Goal: Task Accomplishment & Management: Manage account settings

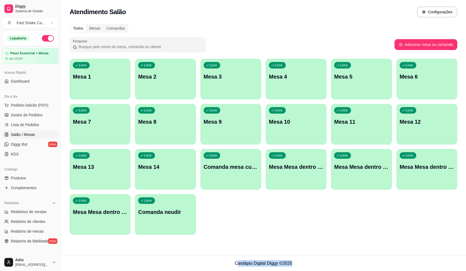
drag, startPoint x: 236, startPoint y: 263, endPoint x: 327, endPoint y: 264, distance: 90.6
click at [327, 264] on footer "Cardápio Digital Diggy © 2025" at bounding box center [263, 264] width 405 height 16
click at [326, 264] on footer "Cardápio Digital Diggy © 2025" at bounding box center [263, 264] width 405 height 16
click at [425, 171] on div "Livre Mesa Mesa dentro verde" at bounding box center [426, 166] width 61 height 34
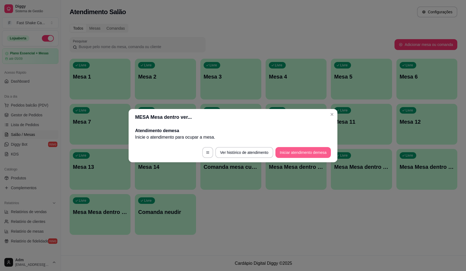
click at [296, 156] on button "Iniciar atendimento de mesa" at bounding box center [302, 152] width 55 height 11
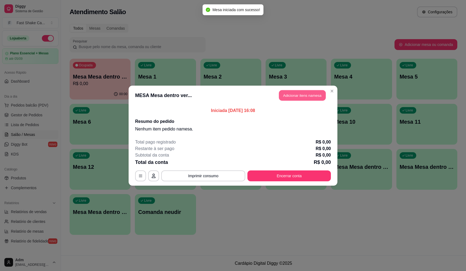
click at [304, 99] on button "Adicionar itens na mesa" at bounding box center [302, 95] width 47 height 11
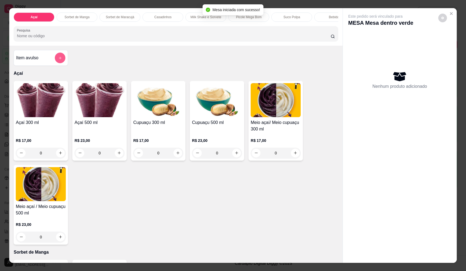
click at [58, 60] on icon "add-separate-item" at bounding box center [60, 58] width 4 height 4
drag, startPoint x: 194, startPoint y: 106, endPoint x: 197, endPoint y: 107, distance: 3.5
click at [195, 106] on div "Nome do produto Preço do produto 0,00 Observações" at bounding box center [233, 133] width 122 height 59
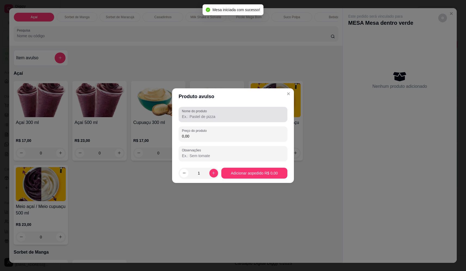
click at [200, 110] on label "Nome do produto" at bounding box center [195, 111] width 27 height 5
click at [200, 114] on input "Nome do produto" at bounding box center [233, 116] width 102 height 5
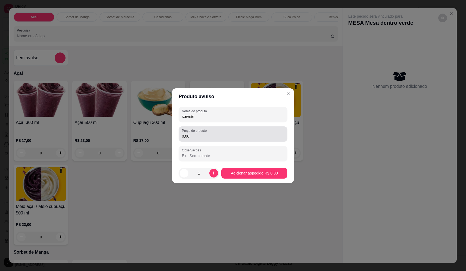
type input "sorvete"
click at [207, 141] on div "Preço do produto 0,00" at bounding box center [233, 133] width 109 height 15
type input "5,78"
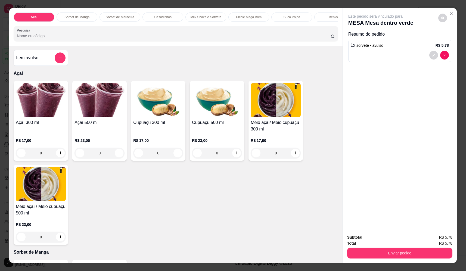
click at [391, 261] on div "Subtotal R$ 5,78 Total R$ 5,78 Enviar pedido" at bounding box center [400, 246] width 114 height 33
click at [390, 255] on button "Enviar pedido" at bounding box center [399, 253] width 105 height 11
click at [373, 239] on button "Não registrar e enviar pedido" at bounding box center [381, 240] width 55 height 10
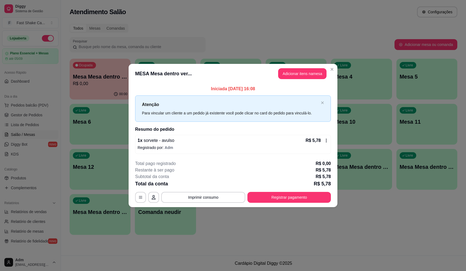
drag, startPoint x: 313, startPoint y: 67, endPoint x: 312, endPoint y: 71, distance: 4.0
click at [313, 67] on header "MESA Mesa dentro ver... Adicionar itens na mesa" at bounding box center [233, 74] width 209 height 20
click at [311, 72] on button "Adicionar itens na mesa" at bounding box center [302, 73] width 48 height 11
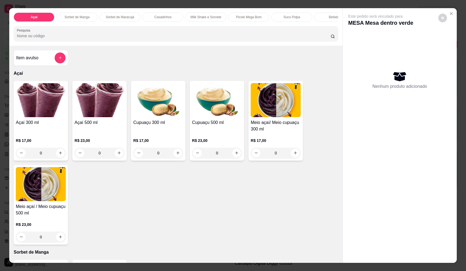
click at [55, 59] on div at bounding box center [60, 57] width 11 height 11
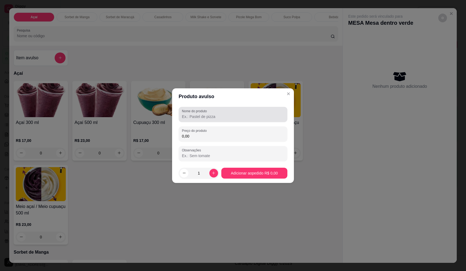
click at [233, 119] on input "Nome do produto" at bounding box center [233, 116] width 102 height 5
type input "sorvete"
click at [221, 137] on input "0,00" at bounding box center [233, 136] width 102 height 5
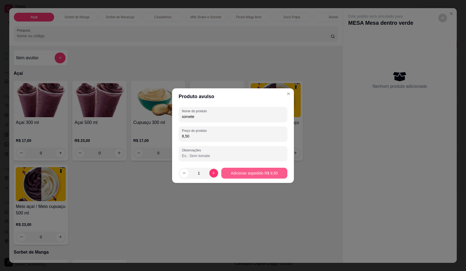
type input "8,50"
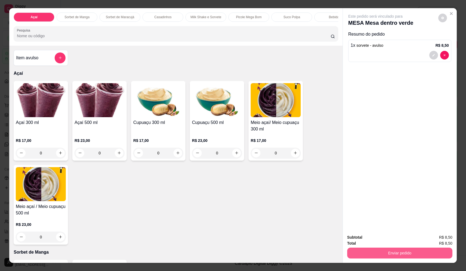
click at [407, 254] on button "Enviar pedido" at bounding box center [399, 253] width 105 height 11
click at [392, 242] on button "Não registrar e enviar pedido" at bounding box center [380, 239] width 57 height 11
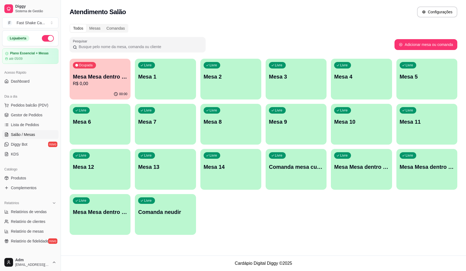
drag, startPoint x: 455, startPoint y: 197, endPoint x: 349, endPoint y: 204, distance: 105.5
click at [103, 72] on div "Ocupada Mesa Mesa dentro verde R$ 0,00" at bounding box center [100, 74] width 61 height 30
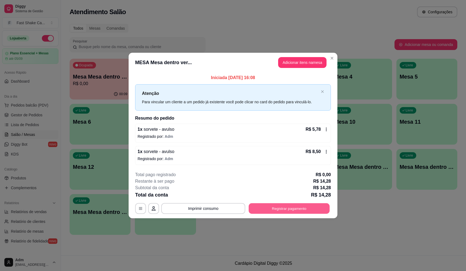
click at [272, 208] on button "Registrar pagamento" at bounding box center [289, 208] width 81 height 11
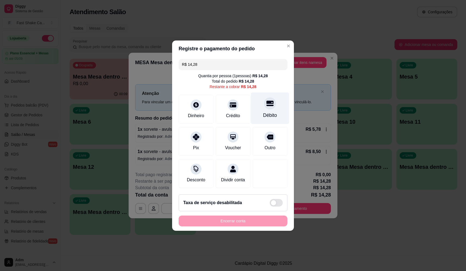
click at [267, 93] on div "Débito" at bounding box center [270, 108] width 38 height 32
click at [241, 227] on div "Encerrar conta" at bounding box center [233, 221] width 109 height 11
click at [242, 227] on div "Encerrar conta" at bounding box center [233, 221] width 109 height 11
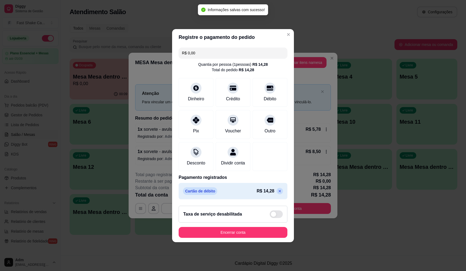
type input "R$ 0,00"
click at [242, 236] on button "Encerrar conta" at bounding box center [233, 232] width 109 height 11
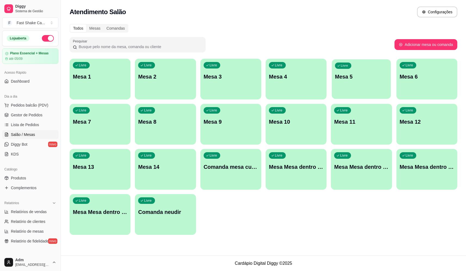
click at [340, 83] on div "Livre Mesa 5" at bounding box center [361, 75] width 59 height 33
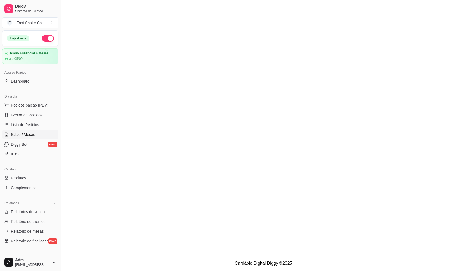
drag, startPoint x: 339, startPoint y: 115, endPoint x: 347, endPoint y: 109, distance: 10.2
click at [341, 114] on main at bounding box center [263, 128] width 405 height 256
click at [216, 28] on main at bounding box center [263, 128] width 405 height 256
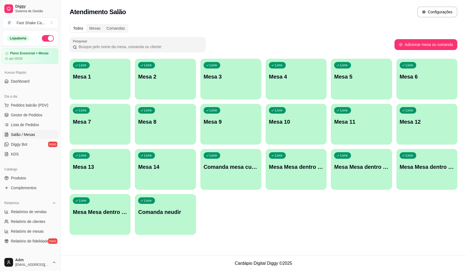
click at [267, 244] on div "Atendimento Salão Configurações Todos Mesas Comandas Pesquisar Adicionar mesa o…" at bounding box center [263, 128] width 405 height 256
click at [148, 87] on div "Livre Mesa 2" at bounding box center [165, 75] width 59 height 33
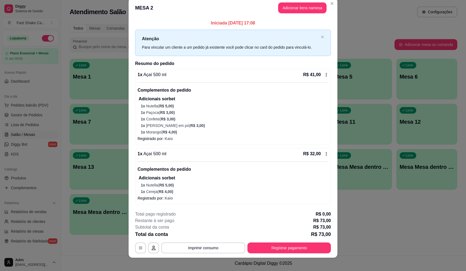
scroll to position [12, 0]
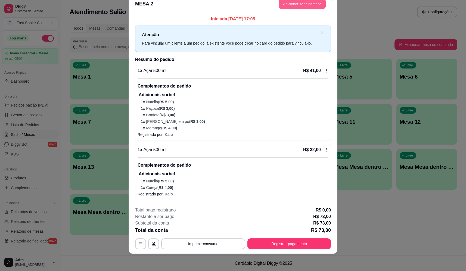
click at [288, 4] on button "Adicionar itens na mesa" at bounding box center [302, 4] width 47 height 11
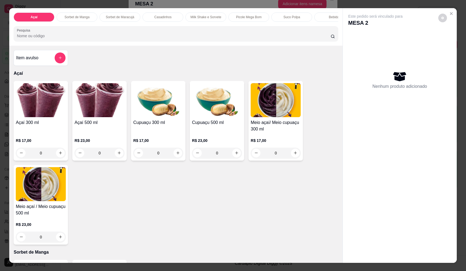
click at [58, 156] on div "0" at bounding box center [41, 153] width 50 height 11
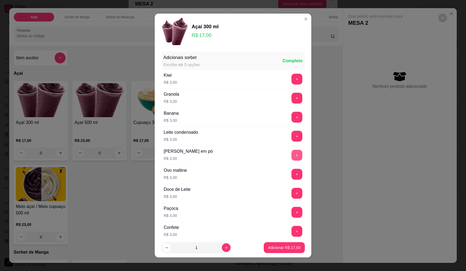
click at [292, 157] on button "+" at bounding box center [297, 155] width 11 height 11
click at [292, 214] on button "+" at bounding box center [297, 212] width 11 height 11
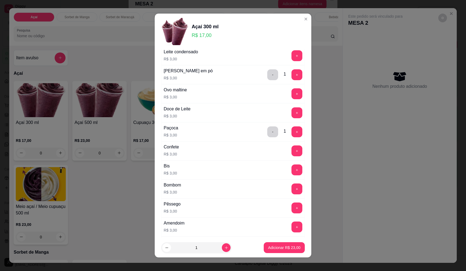
scroll to position [82, 0]
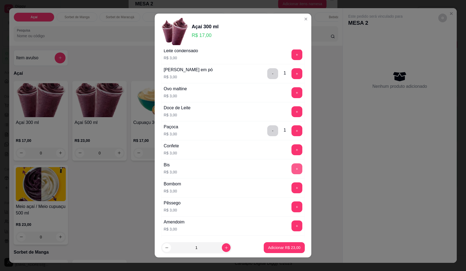
click at [292, 170] on button "+" at bounding box center [297, 168] width 11 height 11
click at [292, 186] on button "+" at bounding box center [297, 187] width 11 height 11
click at [288, 246] on p "Adicionar R$ 29,00" at bounding box center [285, 247] width 32 height 5
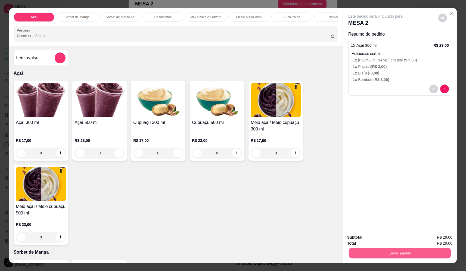
click at [356, 250] on button "Enviar pedido" at bounding box center [400, 253] width 102 height 11
click at [357, 236] on button "Não registrar e enviar pedido" at bounding box center [381, 240] width 55 height 10
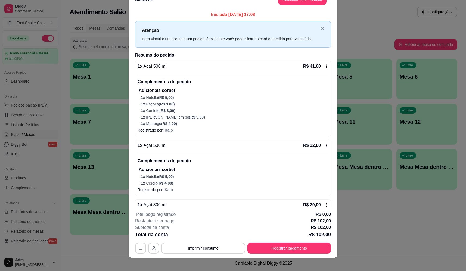
scroll to position [7, 0]
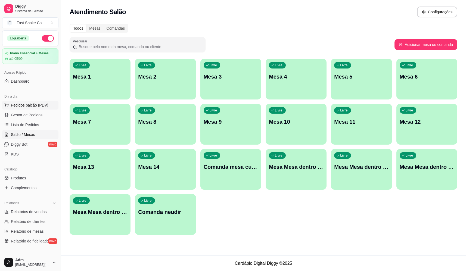
click at [36, 106] on span "Pedidos balcão (PDV)" at bounding box center [30, 105] width 38 height 5
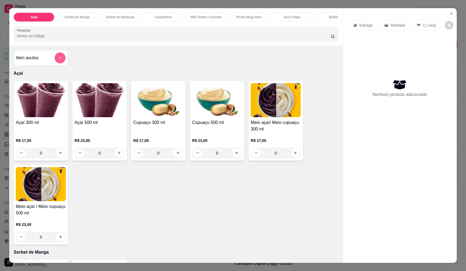
click at [59, 60] on icon "add-separate-item" at bounding box center [60, 58] width 4 height 4
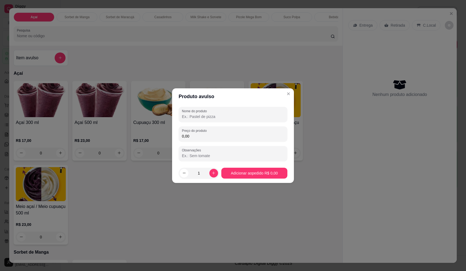
click at [260, 119] on input "Nome do produto" at bounding box center [233, 116] width 102 height 5
type input "morango"
click at [262, 136] on input "0,00" at bounding box center [233, 136] width 102 height 5
type input "36,00"
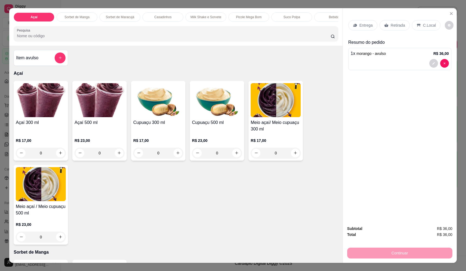
click at [355, 16] on div "Entrega Retirada C.Local" at bounding box center [399, 25] width 103 height 19
click at [360, 26] on p "Entrega" at bounding box center [366, 25] width 13 height 5
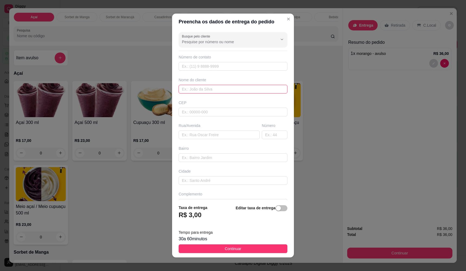
click at [201, 85] on input "text" at bounding box center [233, 89] width 109 height 9
type input "dolores"
click at [224, 134] on input "text" at bounding box center [219, 135] width 81 height 9
type input "rua bolivia"
click at [262, 137] on input "text" at bounding box center [275, 135] width 26 height 9
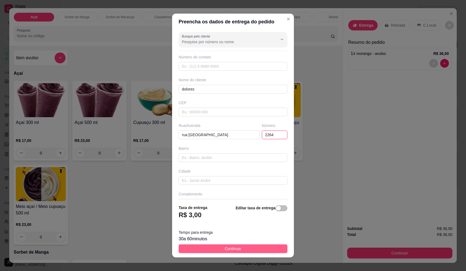
type input "2264"
drag, startPoint x: 236, startPoint y: 251, endPoint x: 241, endPoint y: 250, distance: 5.8
click at [236, 250] on span "Continuar" at bounding box center [233, 249] width 17 height 6
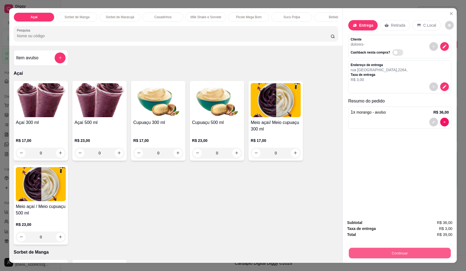
click at [408, 252] on button "Continuar" at bounding box center [400, 253] width 102 height 11
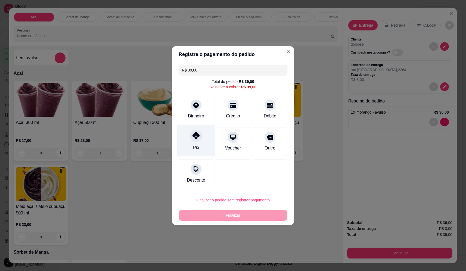
click at [193, 145] on div "Pix" at bounding box center [196, 147] width 7 height 7
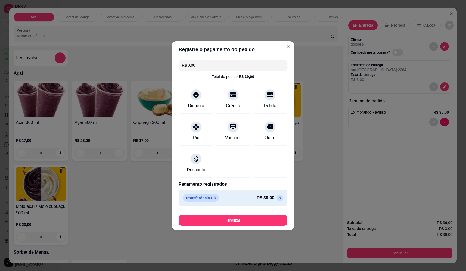
click at [257, 222] on button "Finalizar" at bounding box center [233, 220] width 109 height 11
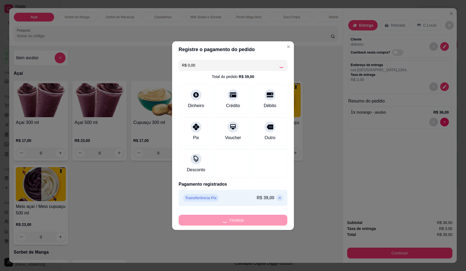
type input "-R$ 39,00"
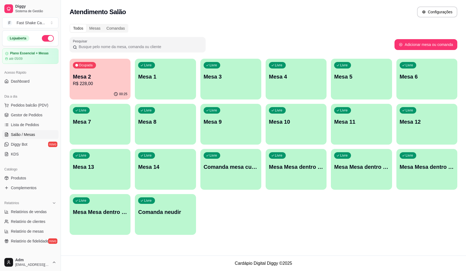
click at [317, 228] on div "Ocupada Mesa 2 R$ 228,00 00:25 Livre Mesa 1 Livre Mesa 3 Livre Mesa 4 Livre Mes…" at bounding box center [264, 147] width 388 height 176
click at [329, 208] on div "Ocupada Mesa 2 R$ 228,00 00:25 Livre Mesa 1 Livre Mesa 3 Livre Mesa 4 Livre Mes…" at bounding box center [264, 147] width 388 height 176
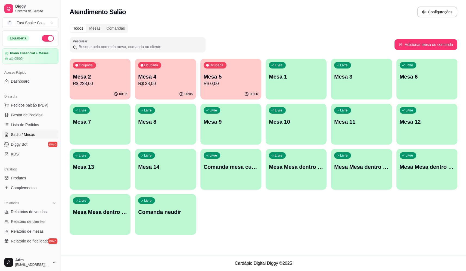
click at [83, 73] on p "Mesa 2" at bounding box center [100, 77] width 54 height 8
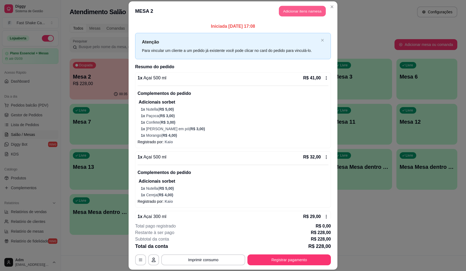
click at [303, 15] on button "Adicionar itens na mesa" at bounding box center [302, 11] width 47 height 11
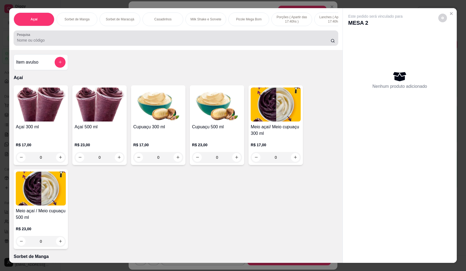
click at [76, 41] on div at bounding box center [176, 38] width 318 height 11
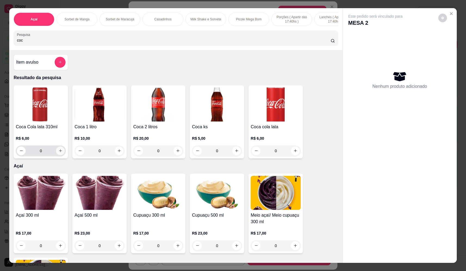
type input "coc"
click at [60, 153] on icon "increase-product-quantity" at bounding box center [60, 151] width 4 height 4
type input "1"
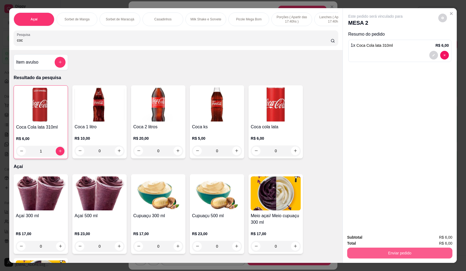
click at [383, 250] on button "Enviar pedido" at bounding box center [399, 253] width 105 height 11
click at [385, 238] on button "Não registrar e enviar pedido" at bounding box center [381, 240] width 55 height 10
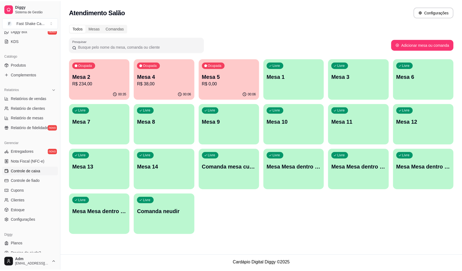
scroll to position [120, 0]
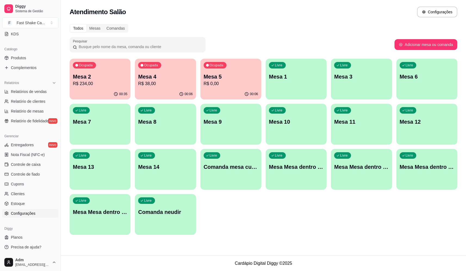
click at [21, 218] on div "Gerenciar Entregadores novo Nota Fiscal (NFC-e) Controle de caixa Controle de f…" at bounding box center [30, 175] width 61 height 90
click at [23, 216] on span "Configurações" at bounding box center [23, 213] width 24 height 5
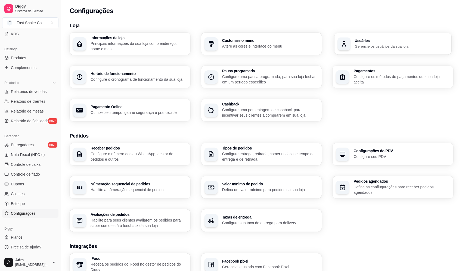
click at [358, 40] on h3 "Usuários" at bounding box center [402, 41] width 94 height 4
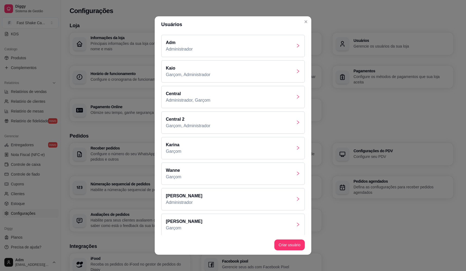
click at [181, 148] on div "[PERSON_NAME]" at bounding box center [233, 148] width 144 height 22
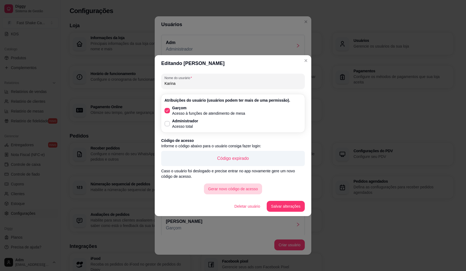
click at [241, 189] on button "Gerar novo código de acesso" at bounding box center [233, 189] width 58 height 11
click at [281, 207] on button "Salvar alterações" at bounding box center [286, 206] width 38 height 11
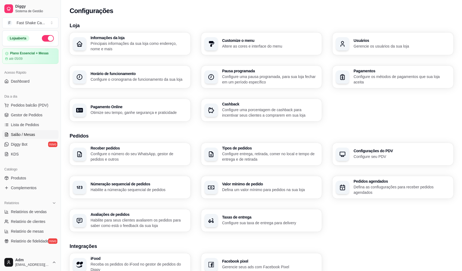
click at [25, 135] on span "Salão / Mesas" at bounding box center [23, 134] width 24 height 5
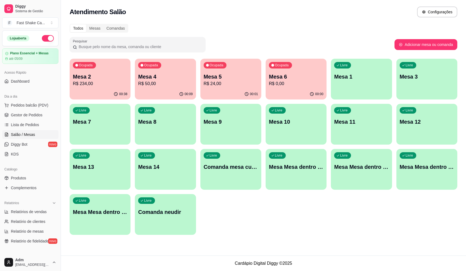
click at [159, 78] on p "Mesa 4" at bounding box center [165, 77] width 54 height 8
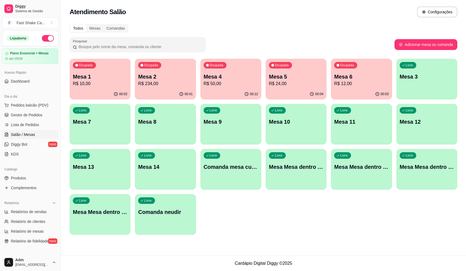
click at [224, 72] on div "Ocupada Mesa 4 R$ 50,00" at bounding box center [230, 74] width 61 height 30
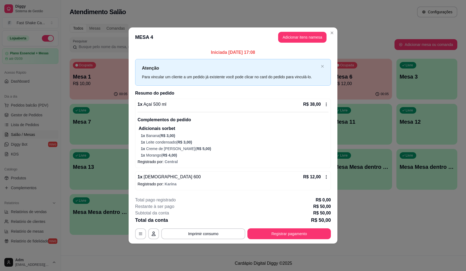
click at [300, 40] on button "Adicionar itens na mesa" at bounding box center [302, 37] width 48 height 11
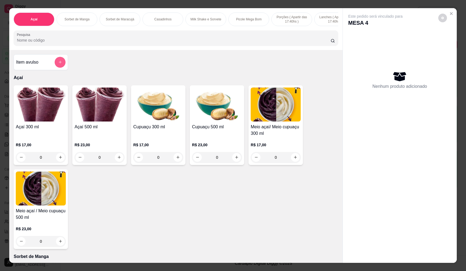
click at [60, 64] on icon "add-separate-item" at bounding box center [60, 62] width 4 height 4
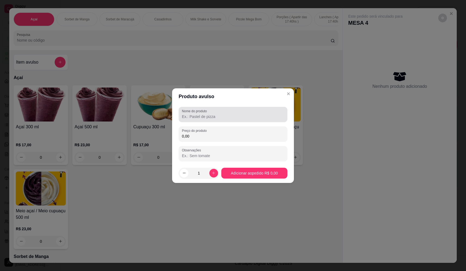
click at [261, 118] on input "Nome do produto" at bounding box center [233, 116] width 102 height 5
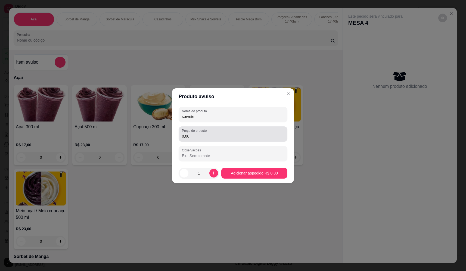
type input "sorvete"
click at [209, 135] on input "0,00" at bounding box center [233, 136] width 102 height 5
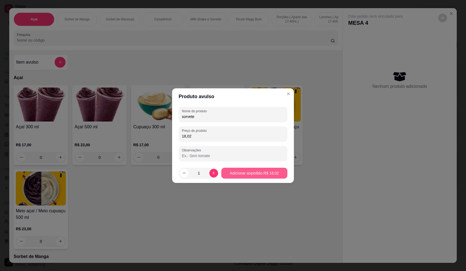
type input "18,02"
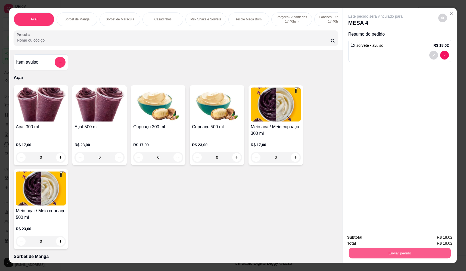
click at [388, 252] on button "Enviar pedido" at bounding box center [400, 253] width 102 height 11
click at [385, 237] on button "Não registrar e enviar pedido" at bounding box center [382, 240] width 57 height 10
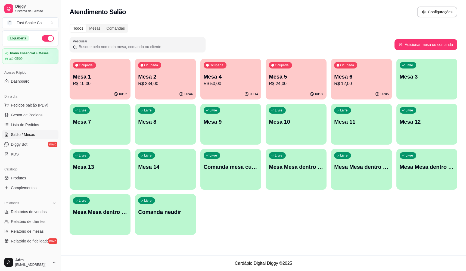
click at [245, 231] on div "Ocupada Mesa 1 R$ 10,00 00:05 Ocupada Mesa 2 R$ 234,00 00:44 Ocupada Mesa 4 R$ …" at bounding box center [264, 147] width 388 height 176
click at [160, 75] on p "Mesa 2" at bounding box center [165, 77] width 54 height 8
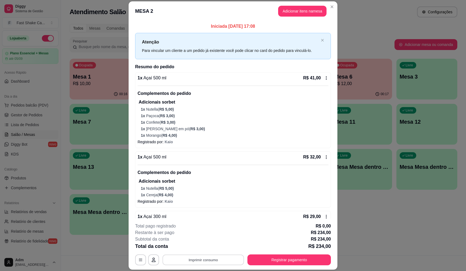
click at [196, 261] on button "Imprimir consumo" at bounding box center [204, 260] width 82 height 11
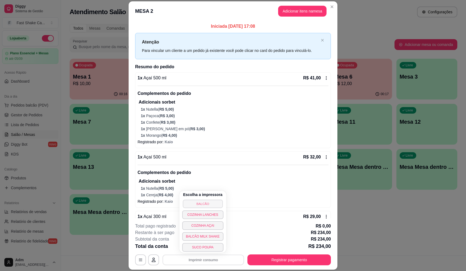
click at [208, 205] on button "BALCÃO" at bounding box center [203, 204] width 40 height 8
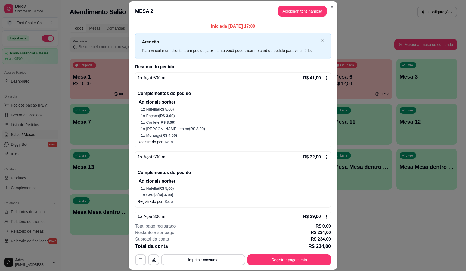
click at [183, 106] on div "Adicionais sorbet 1 x Nutella ( R$ 5,00 ) 1 x Paçoca ( R$ 3,00 ) 1 x Confete ( …" at bounding box center [234, 118] width 190 height 39
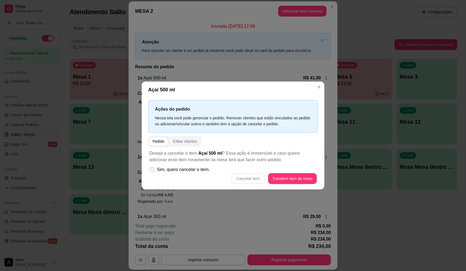
click at [209, 172] on label "Sim, quero cancelar o item." at bounding box center [179, 169] width 65 height 11
click at [153, 172] on input "Sim, quero cancelar o item." at bounding box center [151, 173] width 4 height 4
checkbox input "true"
click at [255, 177] on button "Cancelar item" at bounding box center [247, 178] width 33 height 11
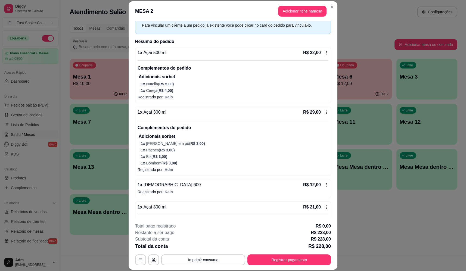
scroll to position [82, 0]
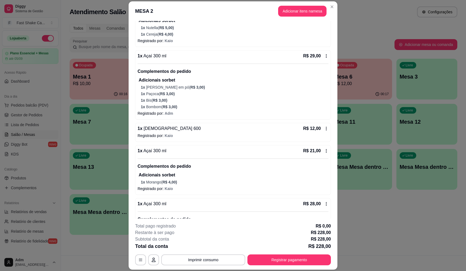
click at [204, 99] on p "1 x Bis ( R$ 3,00 )" at bounding box center [235, 100] width 188 height 5
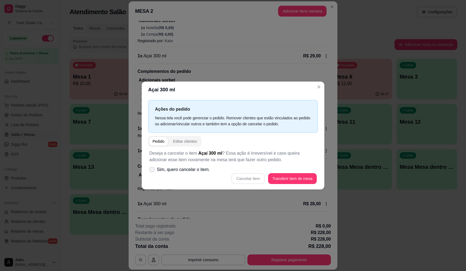
click at [207, 169] on span "Sim, quero cancelar o item." at bounding box center [183, 169] width 53 height 7
click at [153, 171] on input "Sim, quero cancelar o item." at bounding box center [151, 173] width 4 height 4
checkbox input "true"
click at [243, 179] on button "Cancelar item" at bounding box center [248, 178] width 32 height 11
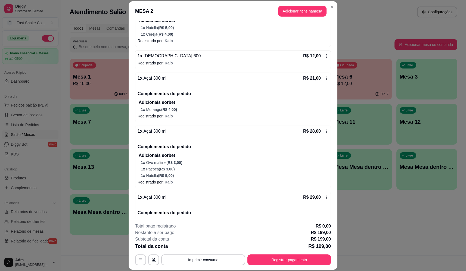
click at [174, 63] on p "Registrado por: [PERSON_NAME]" at bounding box center [233, 62] width 191 height 5
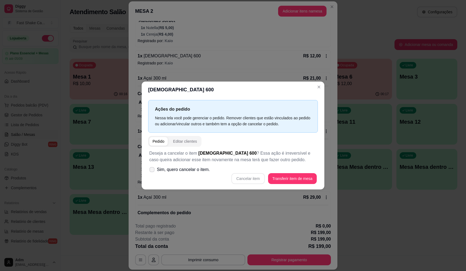
click at [199, 169] on span "Sim, quero cancelar o item." at bounding box center [183, 169] width 53 height 7
click at [153, 171] on input "Sim, quero cancelar o item." at bounding box center [151, 173] width 4 height 4
checkbox input "true"
click at [246, 178] on button "Cancelar item" at bounding box center [247, 178] width 33 height 11
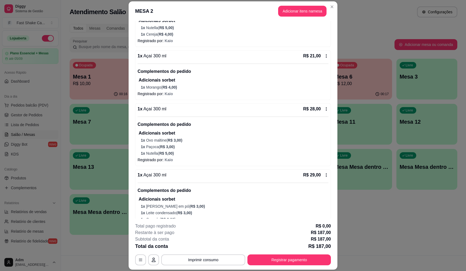
click at [162, 144] on div "Adicionais sorbet 1 x Ovo maltine ( R$ 3,00 ) 1 x Paçoca ( R$ 3,00 ) 1 x Nutell…" at bounding box center [234, 143] width 190 height 26
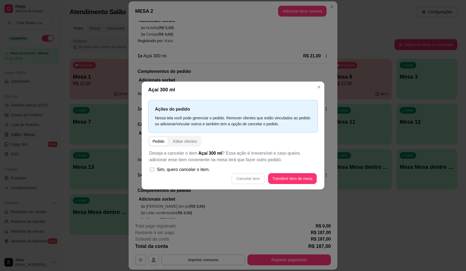
click at [195, 170] on span "Sim, quero cancelar o item." at bounding box center [183, 169] width 53 height 7
click at [153, 171] on input "Sim, quero cancelar o item." at bounding box center [151, 173] width 4 height 4
checkbox input "true"
click at [253, 175] on button "Cancelar item" at bounding box center [247, 178] width 33 height 11
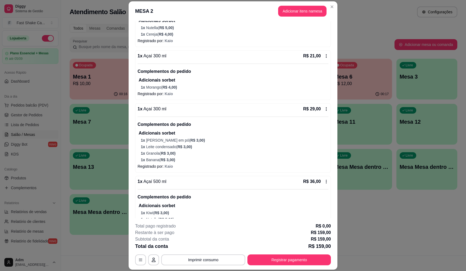
click at [168, 145] on p "1 x Leite condensado ( R$ 3,00 )" at bounding box center [235, 146] width 188 height 5
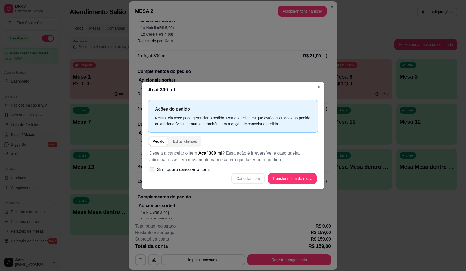
click at [199, 171] on span "Sim, quero cancelar o item." at bounding box center [183, 169] width 53 height 7
click at [153, 171] on input "Sim, quero cancelar o item." at bounding box center [151, 173] width 4 height 4
checkbox input "true"
click at [255, 180] on button "Cancelar item" at bounding box center [248, 178] width 32 height 11
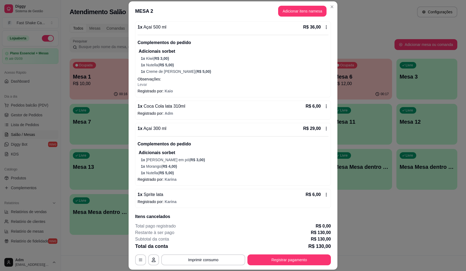
scroll to position [163, 0]
click at [170, 71] on div "Adicionais sorbet 1 x Kiwi ( R$ 3,00 ) 1 x Nutella ( R$ 5,00 ) 1 x Creme de lei…" at bounding box center [234, 61] width 190 height 26
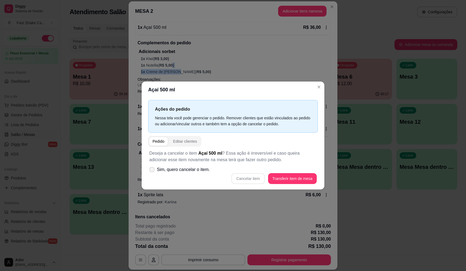
click at [191, 172] on span "Sim, quero cancelar o item." at bounding box center [183, 169] width 53 height 7
click at [153, 172] on input "Sim, quero cancelar o item." at bounding box center [151, 173] width 4 height 4
checkbox input "true"
click at [253, 178] on button "Cancelar item" at bounding box center [248, 178] width 32 height 11
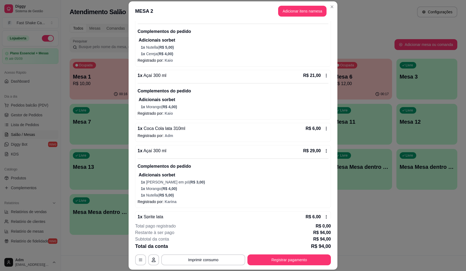
scroll to position [0, 0]
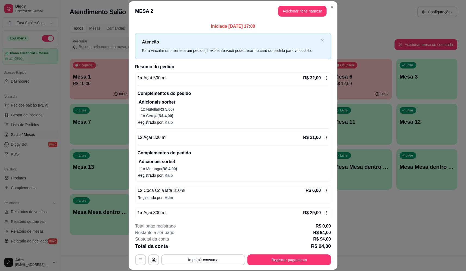
click at [244, 99] on p "Adicionais sorbet" at bounding box center [234, 102] width 190 height 7
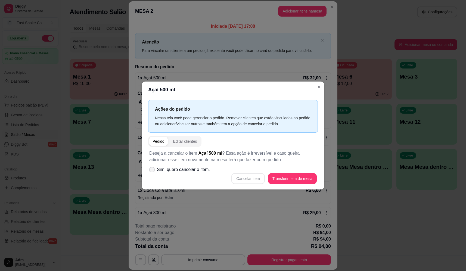
click at [197, 173] on span "Sim, quero cancelar o item." at bounding box center [183, 169] width 53 height 7
click at [153, 173] on input "Sim, quero cancelar o item." at bounding box center [151, 173] width 4 height 4
checkbox input "true"
click at [260, 178] on button "Cancelar item" at bounding box center [247, 178] width 33 height 11
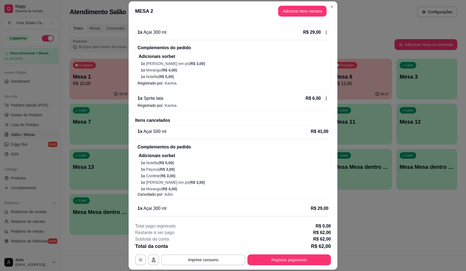
scroll to position [109, 0]
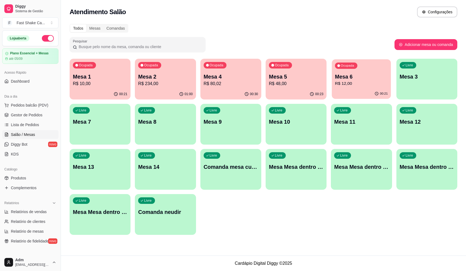
click at [355, 81] on p "R$ 12,00" at bounding box center [361, 83] width 53 height 6
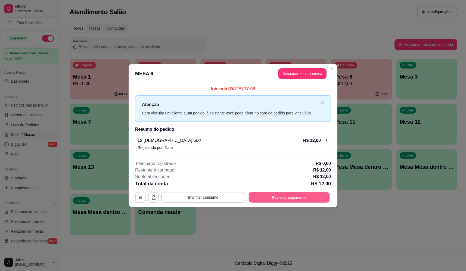
click at [261, 197] on button "Registrar pagamento" at bounding box center [289, 197] width 81 height 11
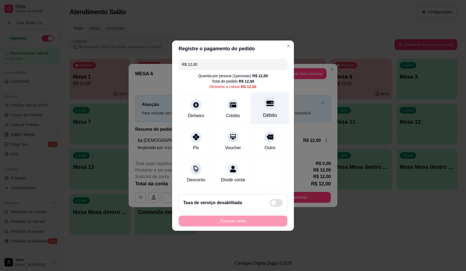
click at [265, 113] on div "Débito" at bounding box center [270, 115] width 14 height 7
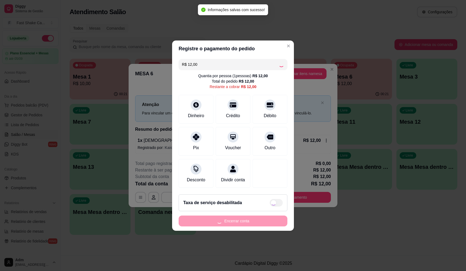
type input "R$ 0,00"
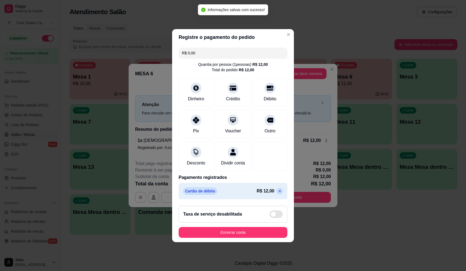
click at [230, 242] on footer "Taxa de serviço desabilitada Encerrar conta" at bounding box center [233, 222] width 122 height 41
click at [232, 235] on button "Encerrar conta" at bounding box center [233, 232] width 109 height 11
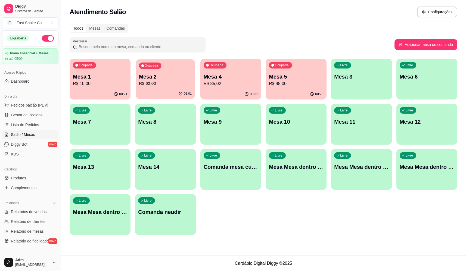
click at [162, 83] on p "R$ 62,00" at bounding box center [165, 83] width 53 height 6
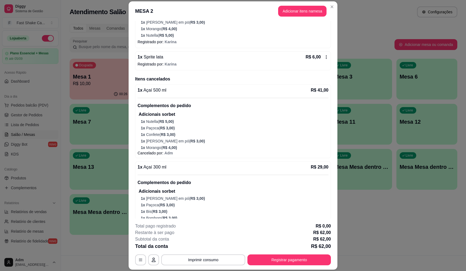
scroll to position [245, 0]
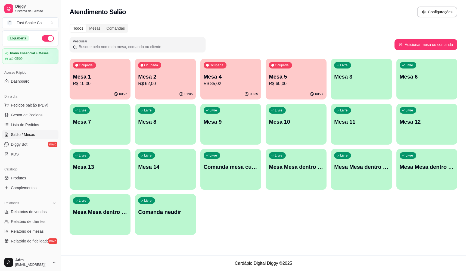
click at [366, 170] on p "Mesa Mesa dentro laranja" at bounding box center [361, 167] width 54 height 8
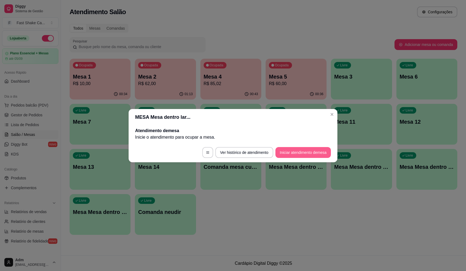
click at [304, 157] on button "Iniciar atendimento de mesa" at bounding box center [302, 152] width 55 height 11
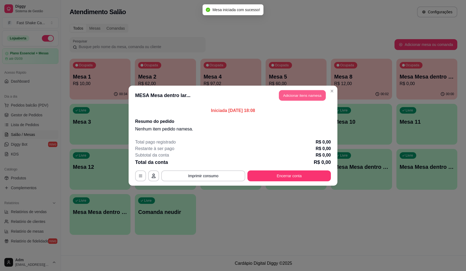
click at [305, 100] on button "Adicionar itens na mesa" at bounding box center [302, 95] width 47 height 11
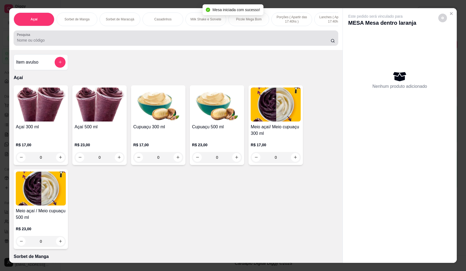
click at [167, 42] on input "Pesquisa" at bounding box center [174, 40] width 314 height 5
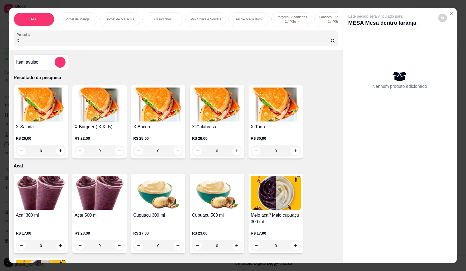
type input "x"
click at [58, 156] on div "0" at bounding box center [41, 150] width 50 height 11
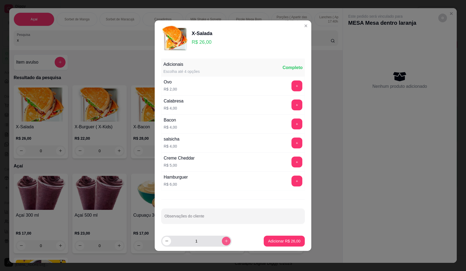
click at [224, 241] on icon "increase-product-quantity" at bounding box center [226, 241] width 4 height 4
type input "3"
click at [296, 240] on p "Adicionar R$ 78,00" at bounding box center [284, 240] width 32 height 5
type input "3"
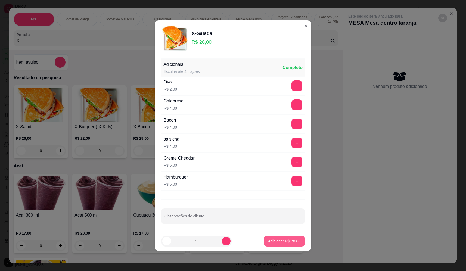
type input "3"
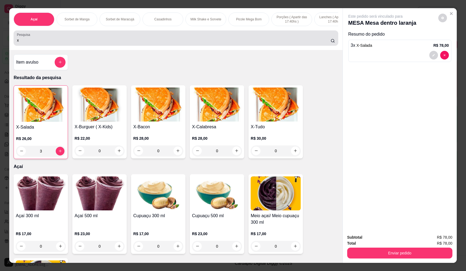
click at [121, 46] on div "Pesquisa x" at bounding box center [176, 37] width 324 height 15
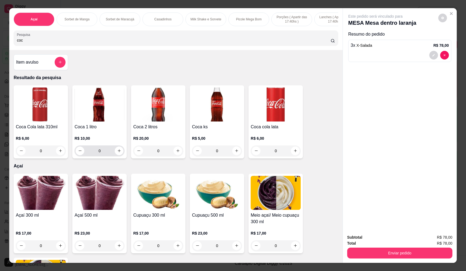
type input "coc"
click at [118, 153] on icon "increase-product-quantity" at bounding box center [119, 151] width 4 height 4
type input "1"
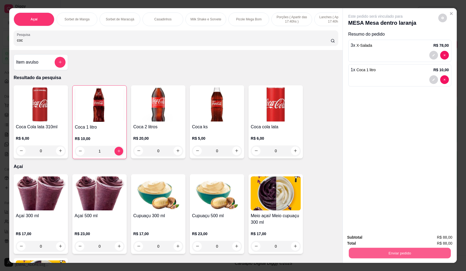
click at [386, 253] on button "Enviar pedido" at bounding box center [400, 253] width 102 height 11
click at [376, 241] on button "Não registrar e enviar pedido" at bounding box center [382, 240] width 57 height 10
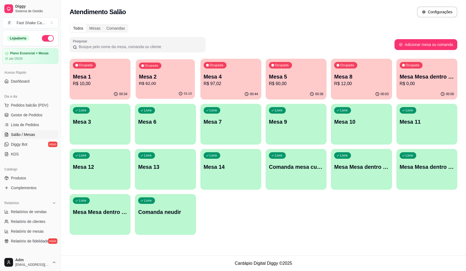
click at [164, 72] on div "Ocupada Mesa 2 R$ 62,00" at bounding box center [165, 73] width 59 height 29
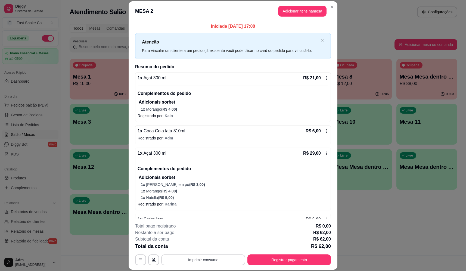
click at [205, 261] on button "Imprimir consumo" at bounding box center [203, 260] width 84 height 11
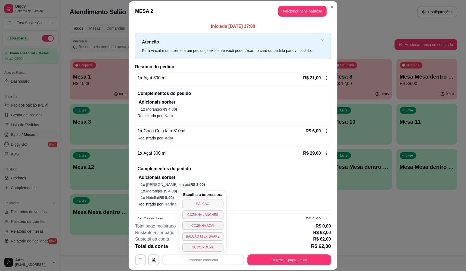
click at [204, 205] on button "BALCÃO" at bounding box center [202, 204] width 41 height 9
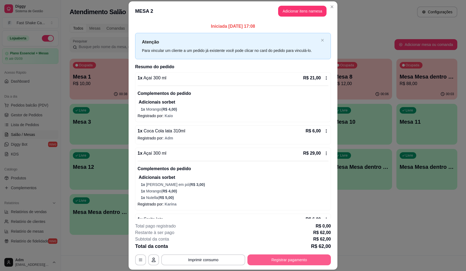
click at [279, 255] on button "Registrar pagamento" at bounding box center [288, 260] width 83 height 11
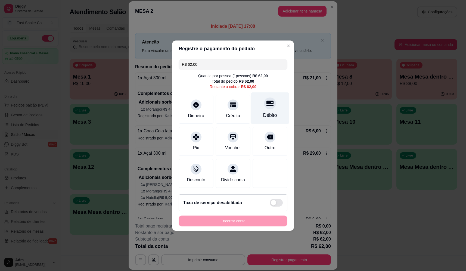
click at [259, 98] on div "Débito" at bounding box center [270, 108] width 38 height 32
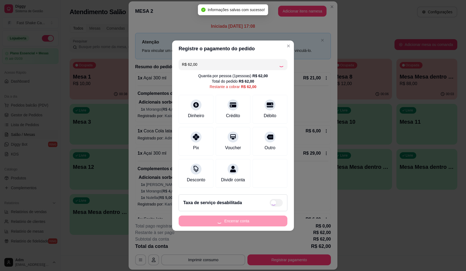
type input "R$ 0,00"
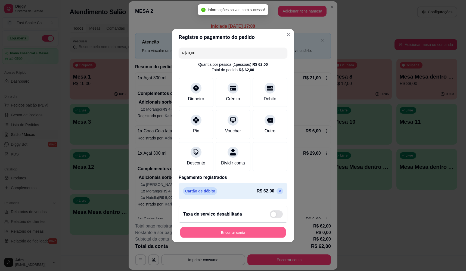
click at [263, 236] on button "Encerrar conta" at bounding box center [233, 232] width 106 height 11
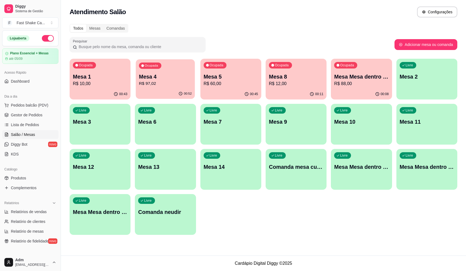
click at [165, 73] on p "Mesa 4" at bounding box center [165, 76] width 53 height 7
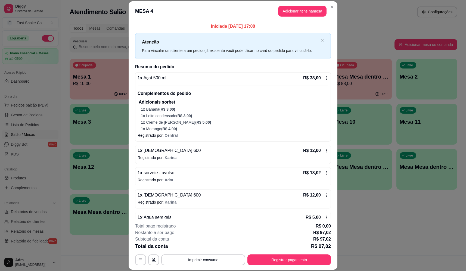
click at [162, 201] on p "Registrado por: [PERSON_NAME]" at bounding box center [233, 202] width 191 height 5
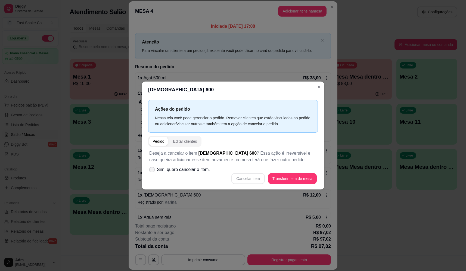
click at [198, 170] on span "Sim, quero cancelar o item." at bounding box center [183, 169] width 53 height 7
click at [153, 171] on input "Sim, quero cancelar o item." at bounding box center [151, 173] width 4 height 4
checkbox input "true"
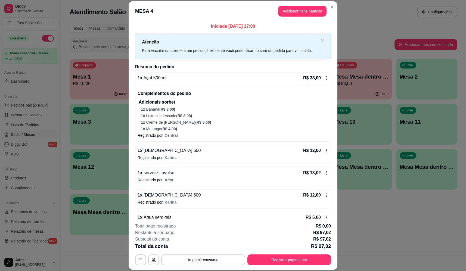
click at [154, 196] on span "[DEMOGRAPHIC_DATA] 600" at bounding box center [171, 195] width 58 height 5
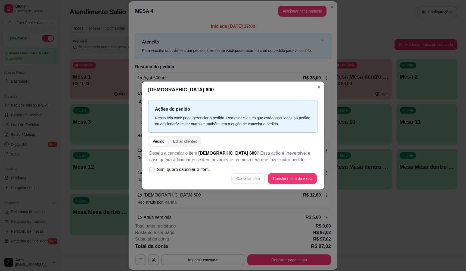
click at [185, 168] on span "Sim, quero cancelar o item." at bounding box center [183, 169] width 53 height 7
click at [153, 171] on input "Sim, quero cancelar o item." at bounding box center [151, 173] width 4 height 4
checkbox input "true"
click at [259, 177] on button "Cancelar item" at bounding box center [248, 178] width 32 height 11
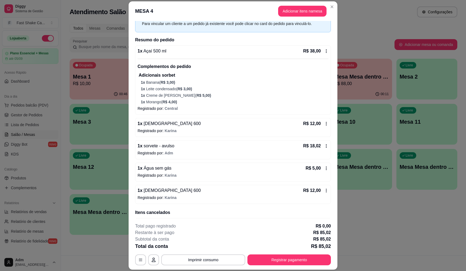
scroll to position [45, 0]
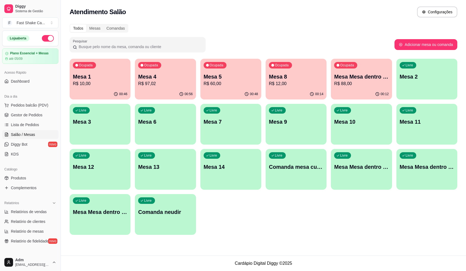
click at [315, 39] on div "Pesquisar" at bounding box center [232, 44] width 325 height 15
click at [27, 100] on div "Dia a dia" at bounding box center [30, 96] width 56 height 9
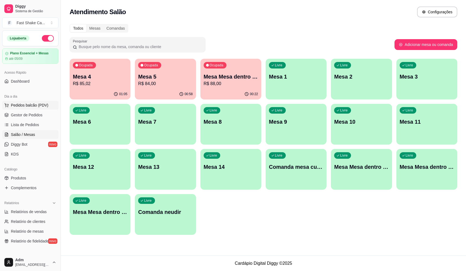
click at [30, 104] on span "Pedidos balcão (PDV)" at bounding box center [30, 105] width 38 height 5
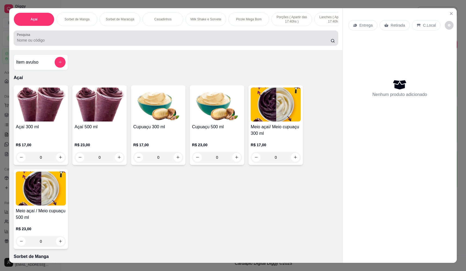
click at [123, 43] on input "Pesquisa" at bounding box center [174, 40] width 314 height 5
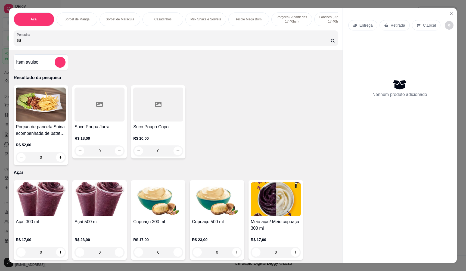
type input "su"
click at [117, 156] on div "0" at bounding box center [100, 150] width 50 height 11
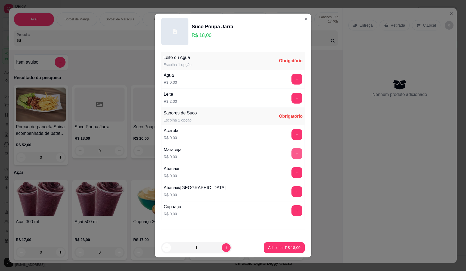
click at [292, 156] on button "+" at bounding box center [297, 153] width 11 height 11
click at [292, 79] on button "+" at bounding box center [297, 79] width 11 height 11
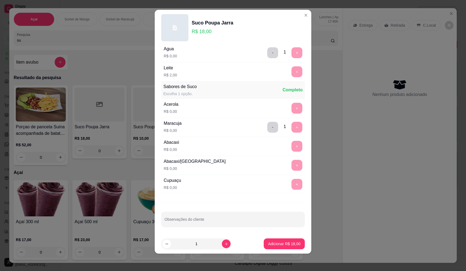
scroll to position [23, 0]
click at [286, 242] on p "Adicionar R$ 18,00" at bounding box center [285, 243] width 32 height 5
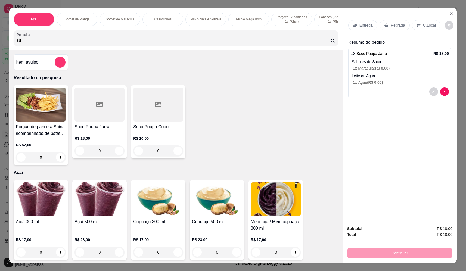
click at [365, 24] on p "Entrega" at bounding box center [366, 25] width 13 height 5
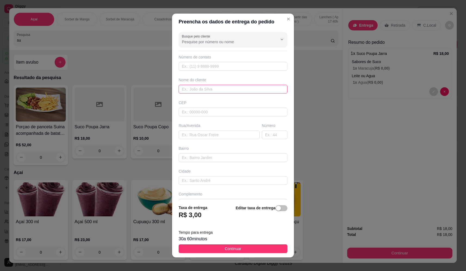
click at [224, 90] on input "text" at bounding box center [233, 89] width 109 height 9
type input "[PERSON_NAME]"
click at [233, 249] on span "Continuar" at bounding box center [233, 249] width 17 height 6
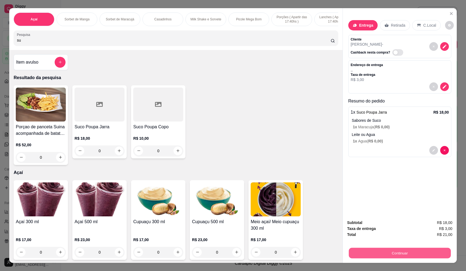
click at [424, 255] on button "Continuar" at bounding box center [400, 253] width 102 height 11
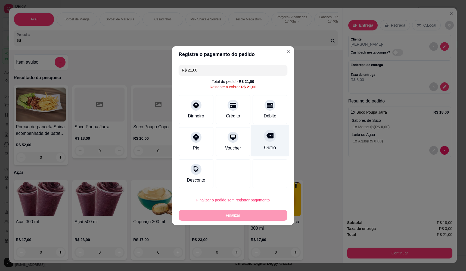
click at [277, 144] on div "Outro" at bounding box center [270, 141] width 38 height 32
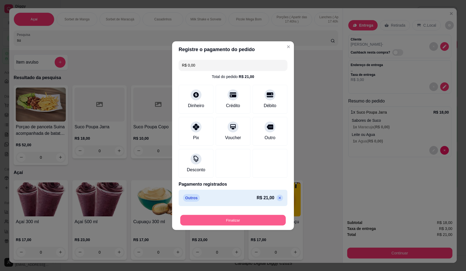
click at [259, 215] on button "Finalizar" at bounding box center [233, 220] width 106 height 11
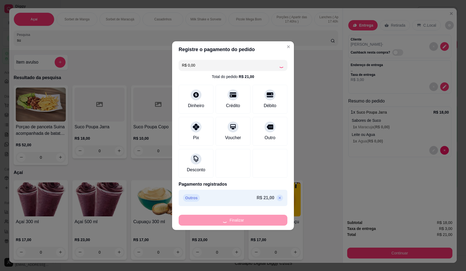
type input "-R$ 21,00"
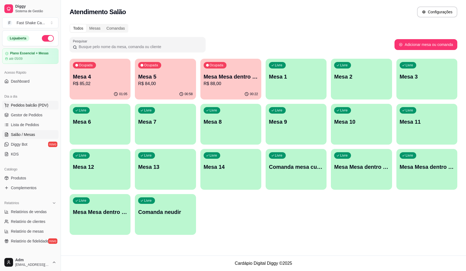
click at [52, 105] on button "Pedidos balcão (PDV)" at bounding box center [30, 105] width 56 height 9
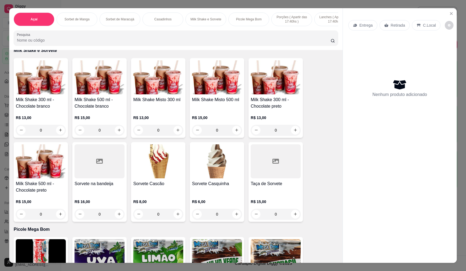
scroll to position [517, 0]
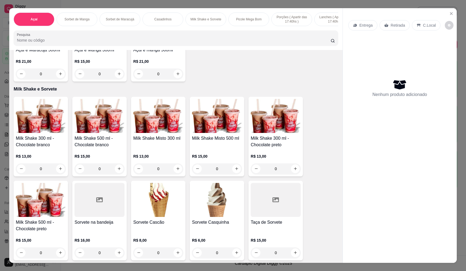
click at [176, 174] on div "0" at bounding box center [158, 168] width 50 height 11
click at [234, 173] on div "0" at bounding box center [217, 168] width 50 height 11
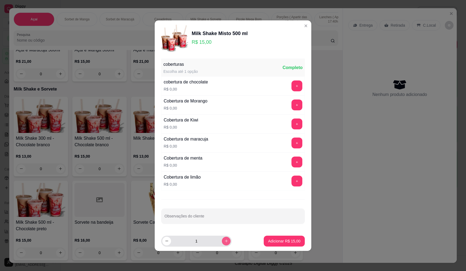
click at [225, 241] on icon "increase-product-quantity" at bounding box center [226, 241] width 3 height 3
type input "2"
click at [287, 239] on p "Adicionar R$ 30,00" at bounding box center [285, 240] width 32 height 5
type input "2"
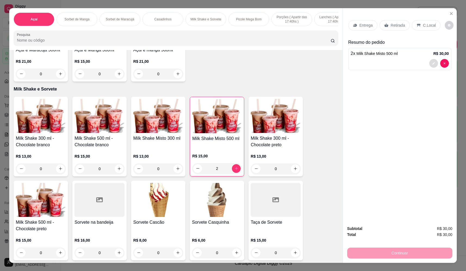
click at [433, 63] on button "decrease-product-quantity" at bounding box center [433, 63] width 9 height 9
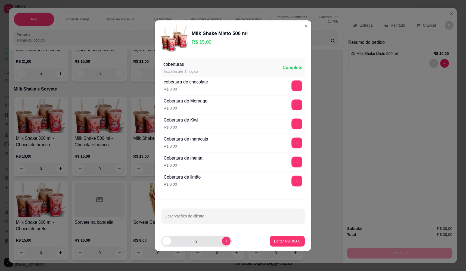
click at [168, 246] on div "2" at bounding box center [196, 241] width 68 height 11
click at [162, 241] on footer "2 Editar R$ 30,00" at bounding box center [233, 241] width 157 height 20
click at [168, 242] on icon "decrease-product-quantity" at bounding box center [167, 241] width 4 height 4
type input "1"
click at [289, 241] on p "Editar R$ 15,00" at bounding box center [287, 240] width 26 height 5
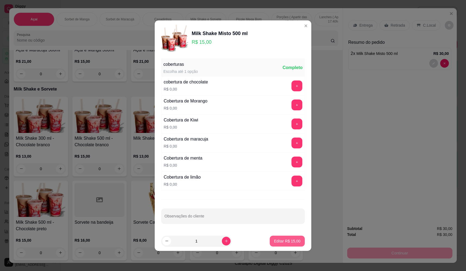
type input "1"
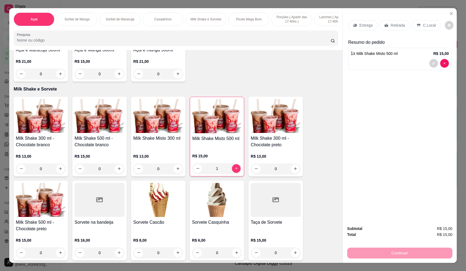
click at [178, 170] on div "0" at bounding box center [158, 168] width 50 height 11
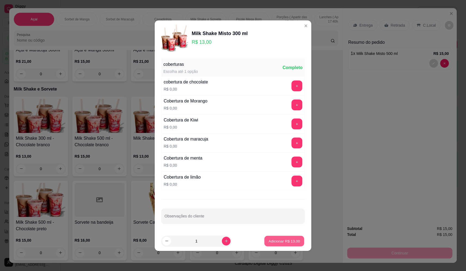
click at [289, 242] on p "Adicionar R$ 13,00" at bounding box center [285, 240] width 32 height 5
type input "1"
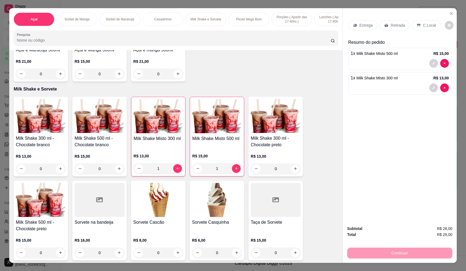
click at [361, 23] on p "Entrega" at bounding box center [366, 25] width 13 height 5
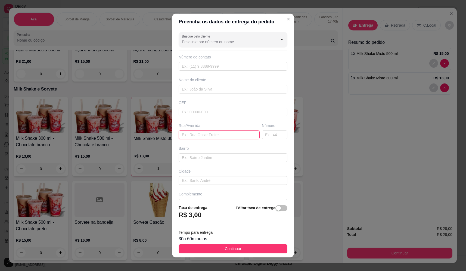
click at [195, 137] on input "text" at bounding box center [219, 135] width 81 height 9
type input "av managua"
click at [268, 134] on input "text" at bounding box center [275, 135] width 26 height 9
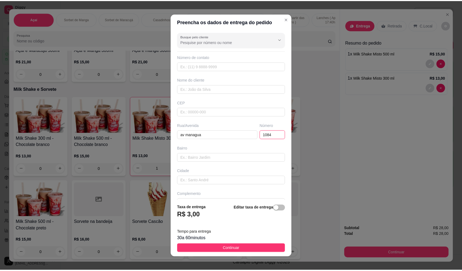
scroll to position [13, 0]
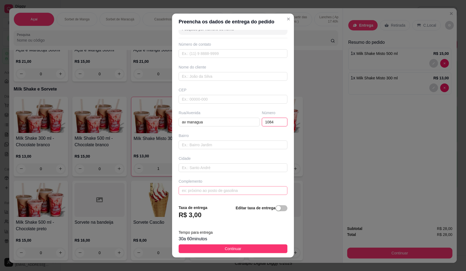
type input "1084"
click at [229, 192] on input "text" at bounding box center [233, 190] width 109 height 9
click at [230, 191] on input "text" at bounding box center [233, 190] width 109 height 9
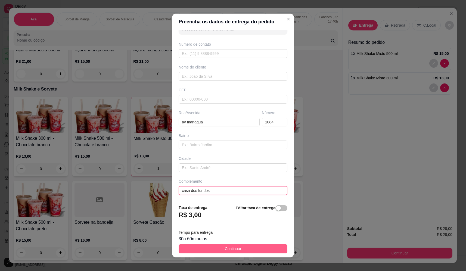
type input "casa dos fundos"
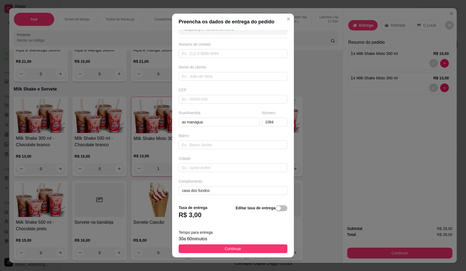
drag, startPoint x: 240, startPoint y: 250, endPoint x: 259, endPoint y: 252, distance: 18.7
click at [240, 249] on button "Continuar" at bounding box center [233, 248] width 109 height 9
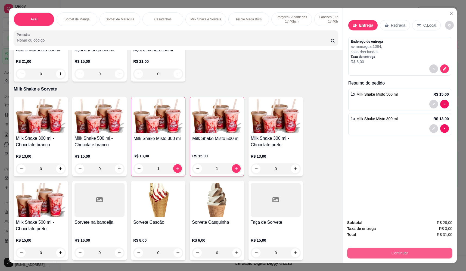
click at [378, 256] on button "Continuar" at bounding box center [399, 253] width 105 height 11
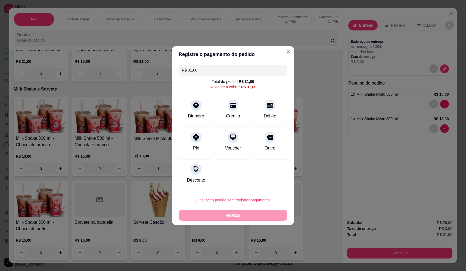
click at [265, 146] on div "Outro" at bounding box center [270, 148] width 11 height 7
type input "R$ 0,00"
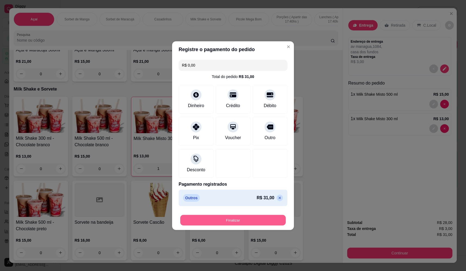
click at [228, 221] on button "Finalizar" at bounding box center [233, 220] width 106 height 11
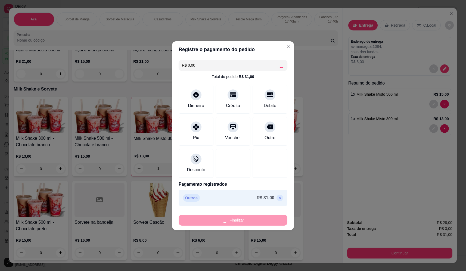
type input "0"
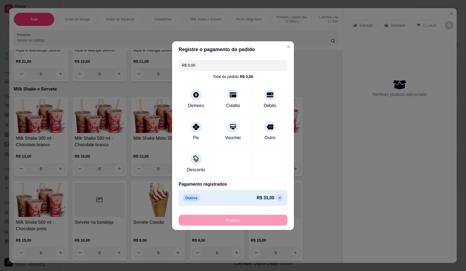
type input "-R$ 31,00"
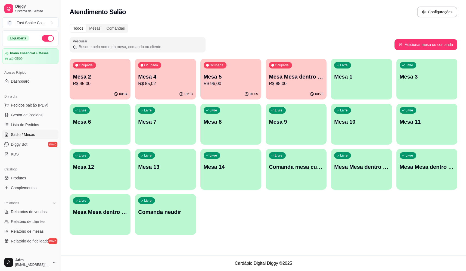
click at [303, 90] on div "00:29" at bounding box center [296, 94] width 61 height 11
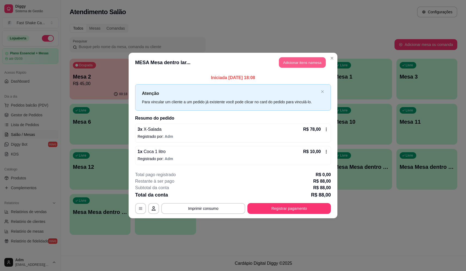
click at [299, 63] on button "Adicionar itens na mesa" at bounding box center [302, 62] width 47 height 11
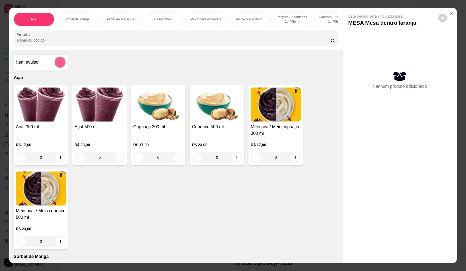
click at [58, 64] on icon "add-separate-item" at bounding box center [60, 62] width 4 height 4
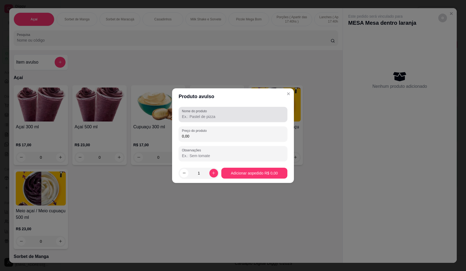
click at [208, 119] on input "Nome do produto" at bounding box center [233, 116] width 102 height 5
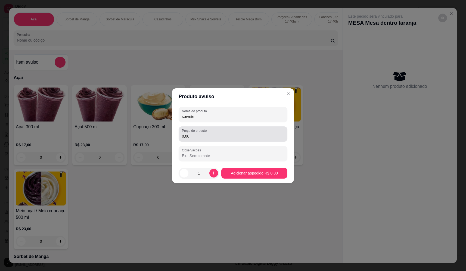
type input "sorvete"
click at [213, 133] on div "0,00" at bounding box center [233, 134] width 102 height 11
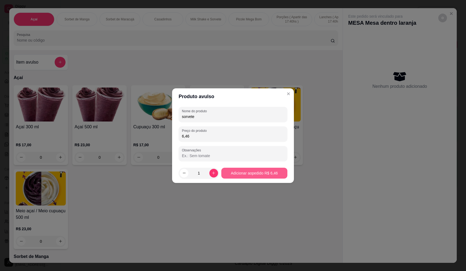
type input "6,46"
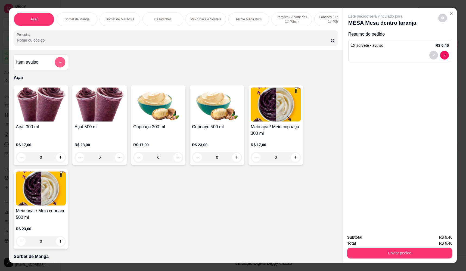
click at [58, 64] on icon "add-separate-item" at bounding box center [60, 62] width 4 height 4
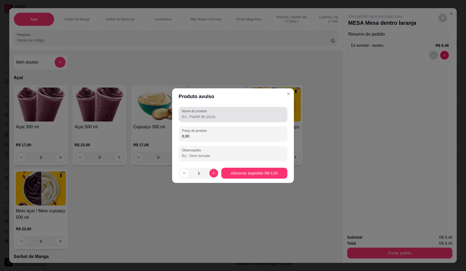
drag, startPoint x: 227, startPoint y: 113, endPoint x: 224, endPoint y: 113, distance: 3.1
click at [226, 113] on div at bounding box center [233, 114] width 102 height 11
type input "sorvete"
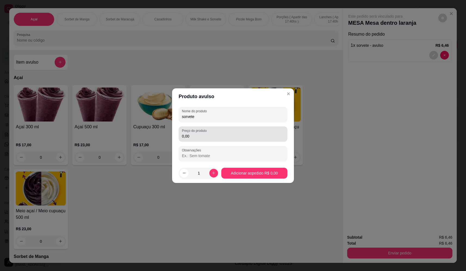
click at [249, 130] on div "0,00" at bounding box center [233, 134] width 102 height 11
type input "7,14"
click at [238, 166] on footer "1 Adicionar ao pedido R$ 7,14" at bounding box center [233, 173] width 122 height 20
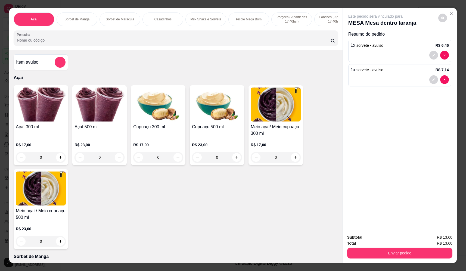
click at [382, 256] on button "Enviar pedido" at bounding box center [399, 253] width 105 height 11
click at [383, 240] on button "Não registrar e enviar pedido" at bounding box center [382, 240] width 57 height 10
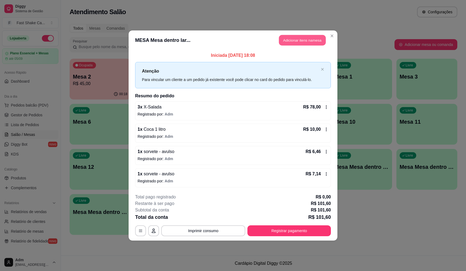
click at [309, 42] on button "Adicionar itens na mesa" at bounding box center [302, 40] width 47 height 11
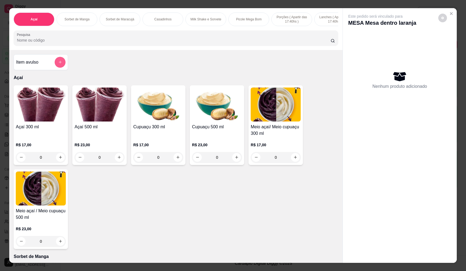
click at [58, 64] on icon "add-separate-item" at bounding box center [60, 62] width 4 height 4
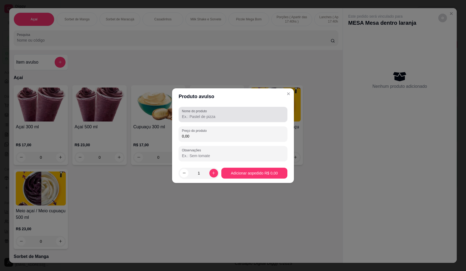
click at [246, 115] on input "Nome do produto" at bounding box center [233, 116] width 102 height 5
type input "sorvete"
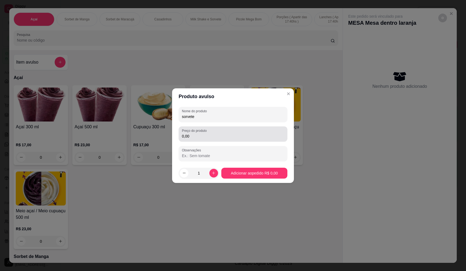
click at [234, 139] on div "0,00" at bounding box center [233, 134] width 102 height 11
type input "6,46"
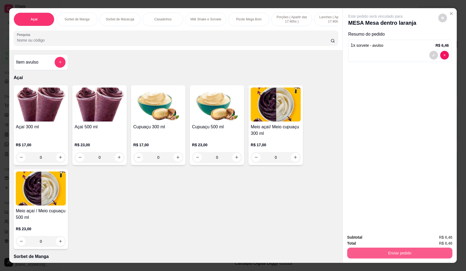
click at [385, 255] on button "Enviar pedido" at bounding box center [399, 253] width 105 height 11
click at [370, 236] on button "Não registrar e enviar pedido" at bounding box center [381, 240] width 55 height 10
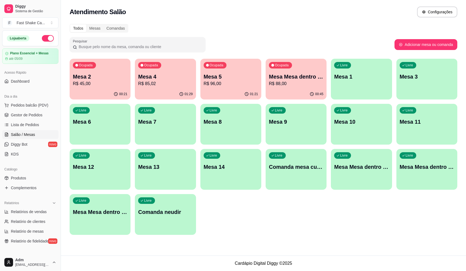
click at [306, 82] on p "R$ 88,00" at bounding box center [296, 83] width 54 height 7
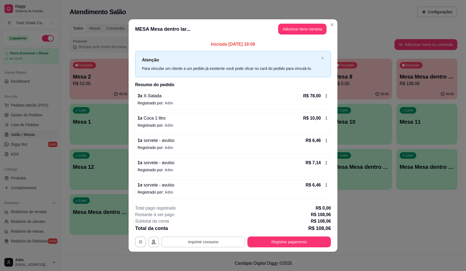
click at [203, 242] on button "Imprimir consumo" at bounding box center [203, 242] width 84 height 11
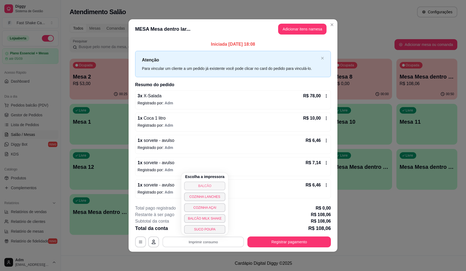
click at [211, 184] on button "BALCÃO" at bounding box center [204, 186] width 41 height 9
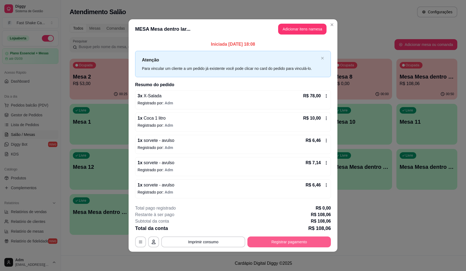
click at [287, 244] on button "Registrar pagamento" at bounding box center [288, 242] width 83 height 11
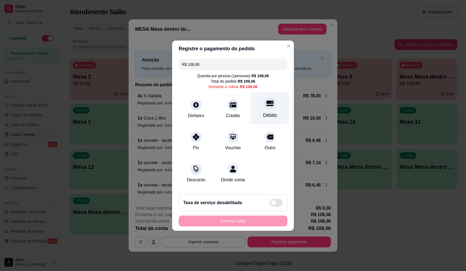
click at [267, 102] on icon at bounding box center [270, 103] width 7 height 7
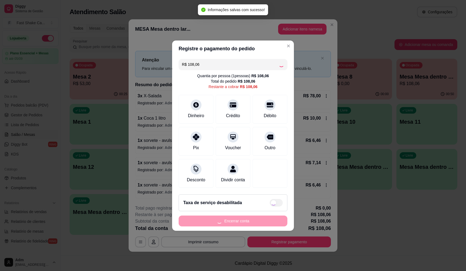
type input "R$ 0,00"
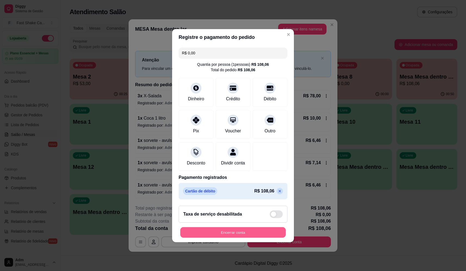
click at [253, 237] on button "Encerrar conta" at bounding box center [233, 232] width 106 height 11
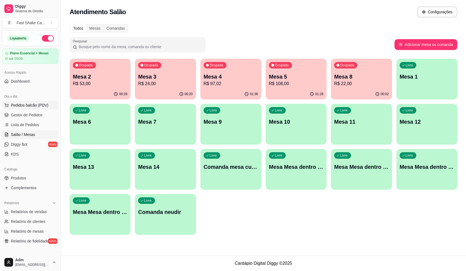
click at [38, 108] on button "Pedidos balcão (PDV)" at bounding box center [30, 105] width 56 height 9
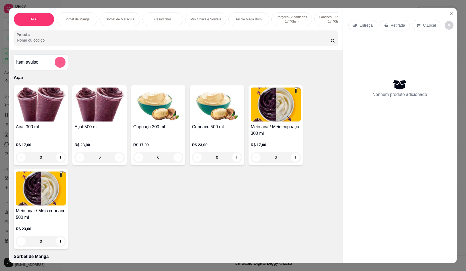
click at [59, 63] on button "add-separate-item" at bounding box center [60, 62] width 11 height 11
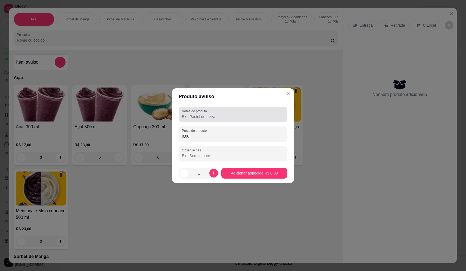
click at [227, 112] on div at bounding box center [233, 114] width 102 height 11
type input "morango"
click at [229, 138] on input "0,00" at bounding box center [233, 136] width 102 height 5
type input "18,00"
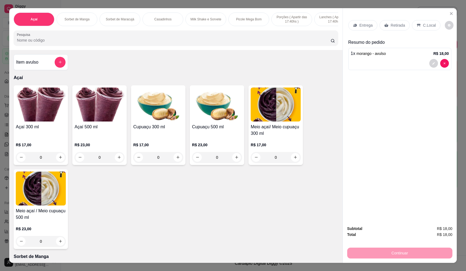
click at [357, 25] on div "Entrega" at bounding box center [362, 25] width 29 height 10
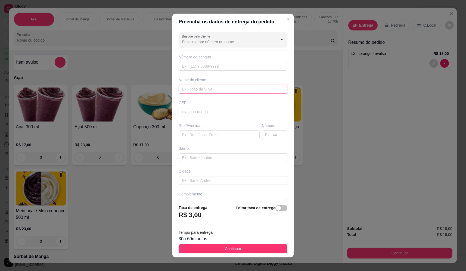
click at [210, 85] on input "text" at bounding box center [233, 89] width 109 height 9
type input "diego"
click at [190, 137] on input "text" at bounding box center [219, 135] width 81 height 9
type input "dom diego"
click at [240, 247] on button "Continuar" at bounding box center [233, 248] width 109 height 9
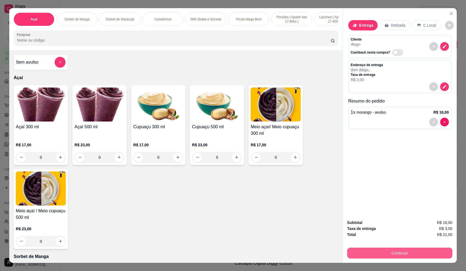
click at [395, 253] on button "Continuar" at bounding box center [399, 253] width 105 height 11
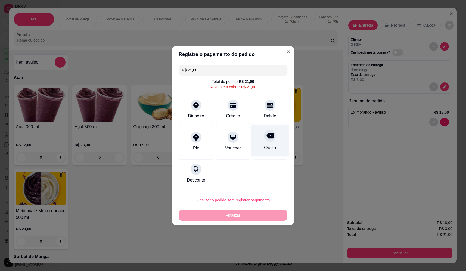
drag, startPoint x: 263, startPoint y: 110, endPoint x: 265, endPoint y: 122, distance: 12.2
click at [263, 110] on div "Débito" at bounding box center [270, 109] width 35 height 29
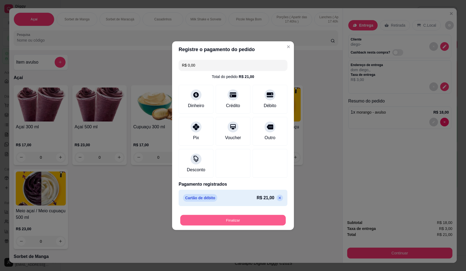
click at [242, 222] on button "Finalizar" at bounding box center [233, 220] width 106 height 11
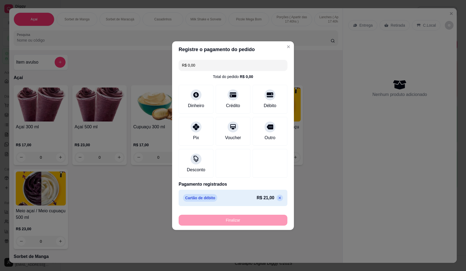
type input "-R$ 21,00"
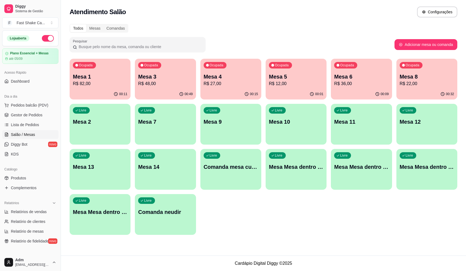
click at [283, 86] on div "Ocupada Mesa 5 R$ 12,00" at bounding box center [296, 74] width 61 height 30
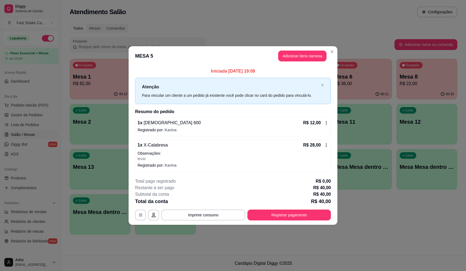
click at [164, 155] on p "Observações:" at bounding box center [233, 153] width 191 height 5
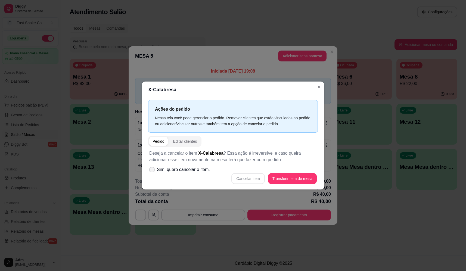
click at [190, 168] on span "Sim, quero cancelar o item." at bounding box center [183, 169] width 53 height 7
click at [153, 171] on input "Sim, quero cancelar o item." at bounding box center [151, 173] width 4 height 4
checkbox input "true"
click at [262, 179] on button "Cancelar item" at bounding box center [248, 178] width 32 height 11
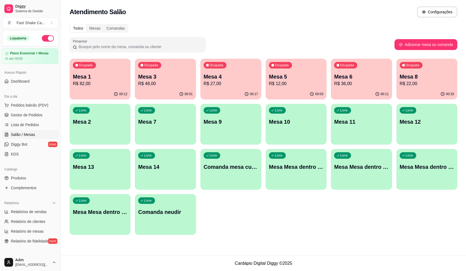
click at [97, 97] on div "00:12" at bounding box center [100, 94] width 61 height 11
click at [158, 87] on p "R$ 48,00" at bounding box center [165, 83] width 54 height 7
click at [221, 68] on div "Ocupada" at bounding box center [215, 65] width 23 height 7
click at [288, 66] on p "Ocupada" at bounding box center [282, 65] width 14 height 4
click at [353, 82] on p "R$ 36,00" at bounding box center [361, 83] width 54 height 7
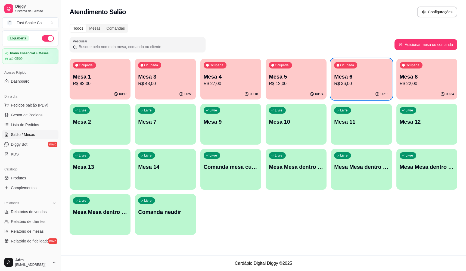
click at [414, 75] on p "Mesa 8" at bounding box center [427, 77] width 54 height 8
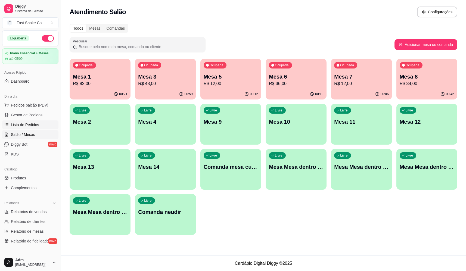
click at [30, 123] on span "Lista de Pedidos" at bounding box center [25, 124] width 28 height 5
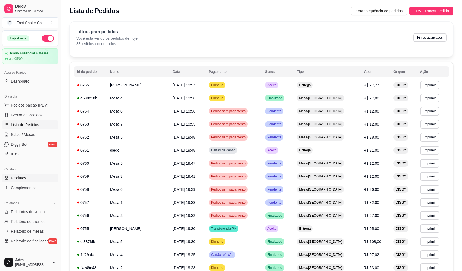
click at [27, 179] on link "Produtos" at bounding box center [30, 178] width 56 height 9
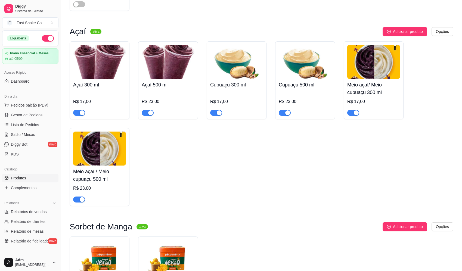
scroll to position [245, 0]
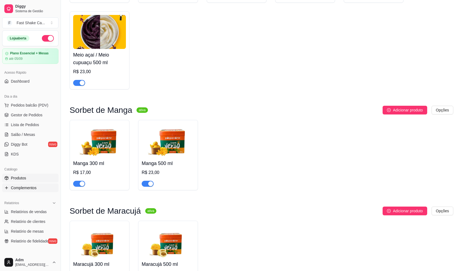
click at [28, 185] on link "Complementos" at bounding box center [30, 188] width 56 height 9
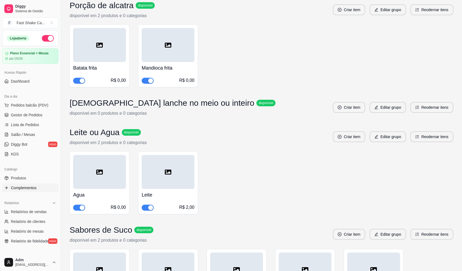
scroll to position [1197, 0]
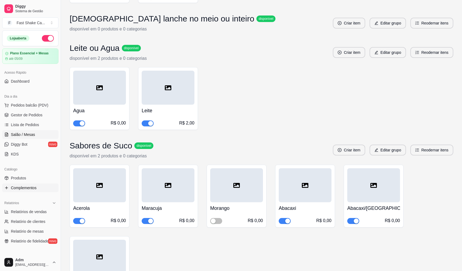
click at [37, 136] on link "Salão / Mesas" at bounding box center [30, 134] width 56 height 9
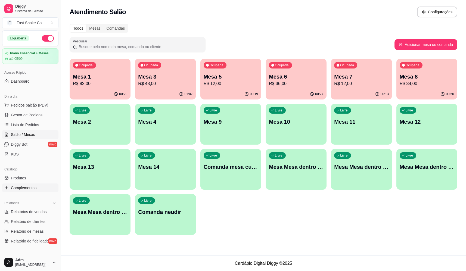
drag, startPoint x: 26, startPoint y: 188, endPoint x: 46, endPoint y: 185, distance: 20.0
click at [27, 187] on span "Complementos" at bounding box center [24, 187] width 26 height 5
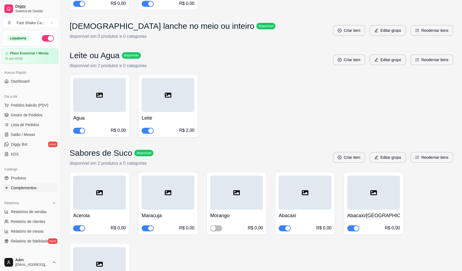
scroll to position [1250, 0]
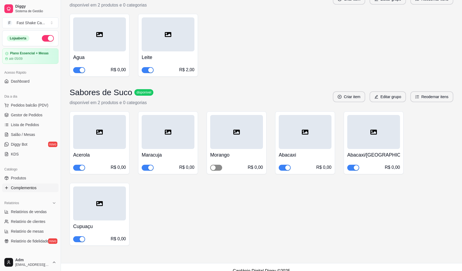
click at [218, 165] on span "button" at bounding box center [216, 168] width 12 height 6
click at [34, 137] on span "Salão / Mesas" at bounding box center [23, 134] width 24 height 5
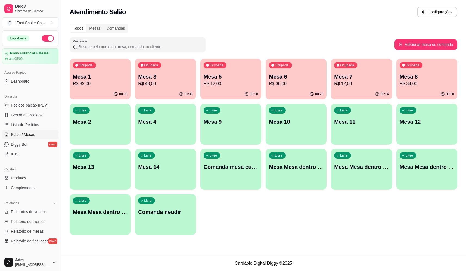
click at [365, 75] on p "Mesa 7" at bounding box center [361, 77] width 54 height 8
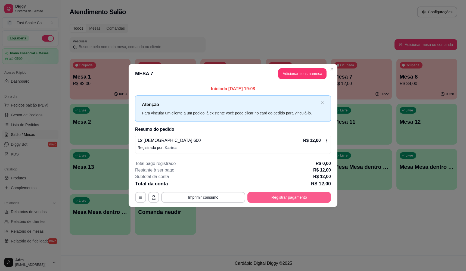
click at [318, 194] on button "Registrar pagamento" at bounding box center [288, 197] width 83 height 11
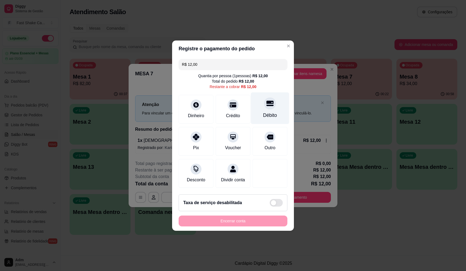
click at [277, 104] on div "Débito" at bounding box center [270, 108] width 38 height 32
type input "R$ 0,00"
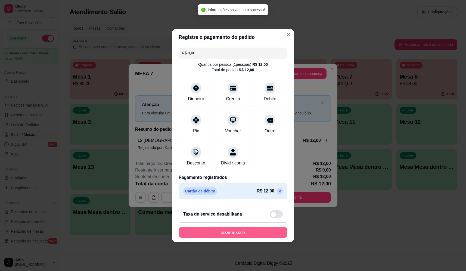
click at [269, 233] on button "Encerrar conta" at bounding box center [233, 232] width 109 height 11
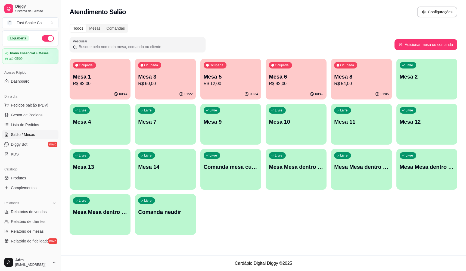
click at [311, 99] on div "Ocupada Mesa 1 R$ 82,00 00:44 Ocupada Mesa 3 R$ 60,00 01:22 Ocupada Mesa 5 R$ 1…" at bounding box center [264, 147] width 388 height 176
click at [311, 86] on p "R$ 42,00" at bounding box center [296, 83] width 54 height 7
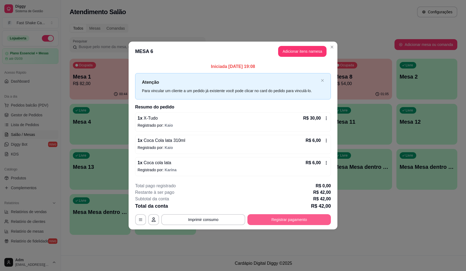
click at [302, 215] on button "Registrar pagamento" at bounding box center [288, 219] width 83 height 11
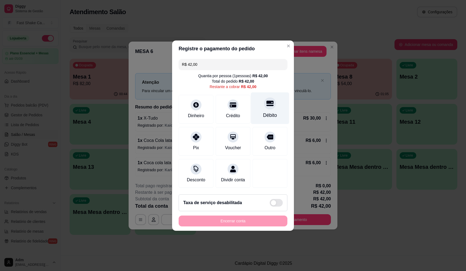
click at [267, 104] on icon at bounding box center [270, 103] width 7 height 5
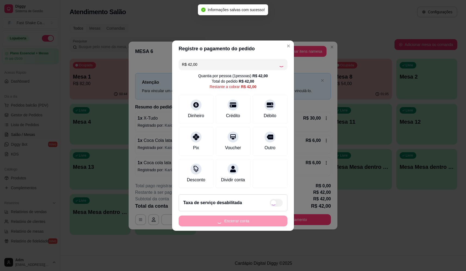
type input "R$ 0,00"
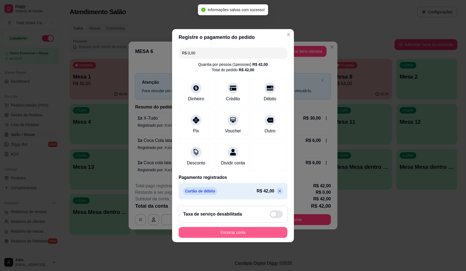
click at [260, 232] on button "Encerrar conta" at bounding box center [233, 232] width 109 height 11
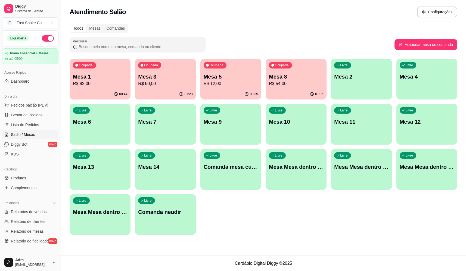
click at [299, 71] on div "Ocupada Mesa 8 R$ 54,00" at bounding box center [296, 74] width 61 height 30
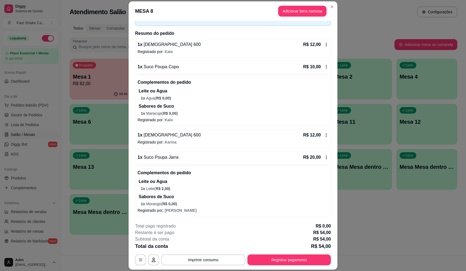
scroll to position [34, 0]
click at [300, 14] on button "Adicionar itens na mesa" at bounding box center [302, 11] width 48 height 11
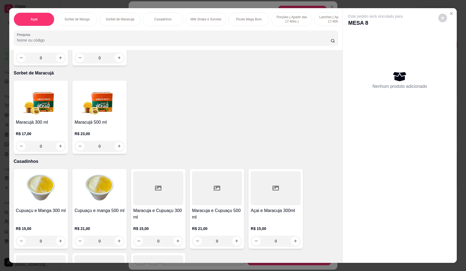
scroll to position [517, 0]
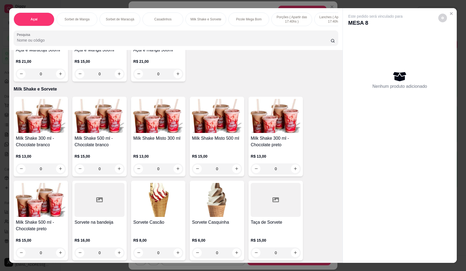
click at [178, 173] on div "0" at bounding box center [158, 168] width 50 height 11
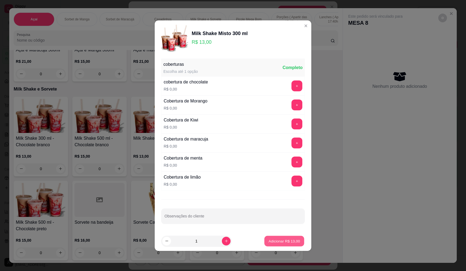
click at [291, 238] on p "Adicionar R$ 13,00" at bounding box center [285, 240] width 32 height 5
type input "1"
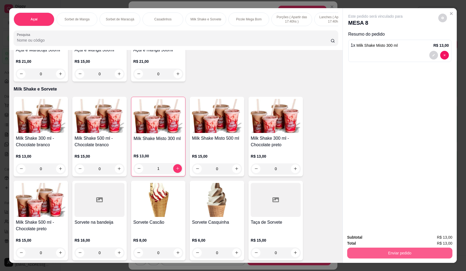
click at [385, 249] on button "Enviar pedido" at bounding box center [399, 253] width 105 height 11
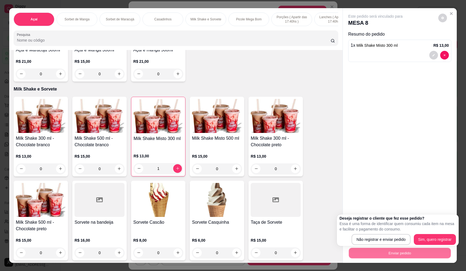
click at [396, 245] on div "Deseja registrar o cliente que fez esse pedido? Essa é uma forma de identificar…" at bounding box center [398, 231] width 122 height 32
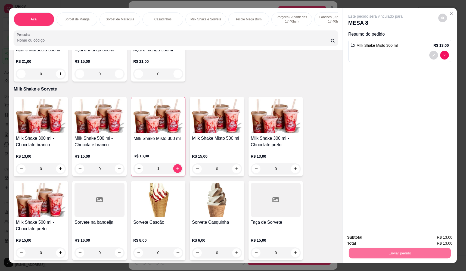
click at [393, 241] on button "Não registrar e enviar pedido" at bounding box center [382, 240] width 57 height 10
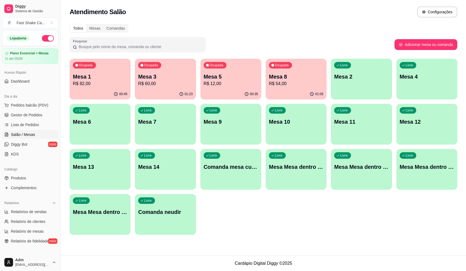
click at [295, 78] on p "Mesa 8" at bounding box center [296, 77] width 54 height 8
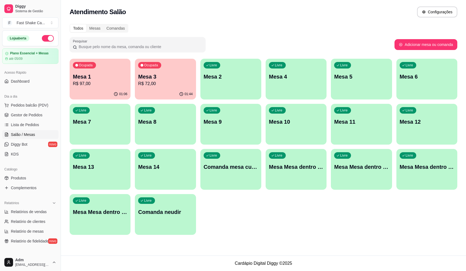
click at [104, 72] on div "Ocupada Mesa 1 R$ 97,00" at bounding box center [100, 74] width 61 height 30
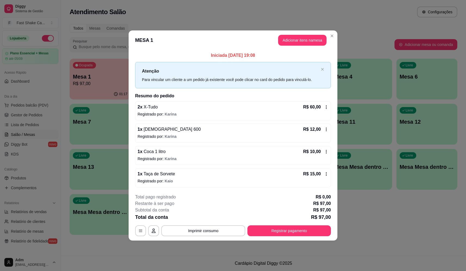
click at [219, 229] on button "Imprimir consumo" at bounding box center [203, 230] width 84 height 11
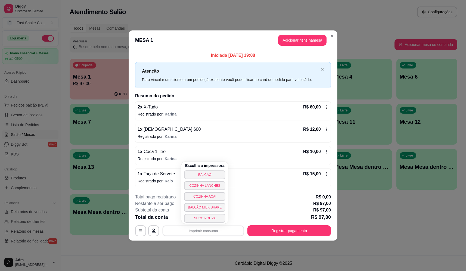
click at [217, 171] on button "BALCÃO" at bounding box center [204, 175] width 41 height 9
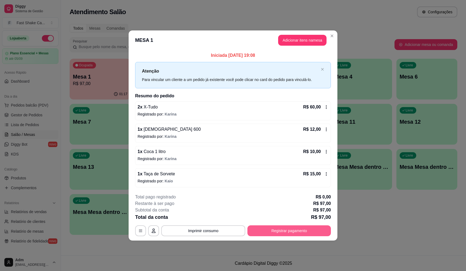
click at [294, 228] on button "Registrar pagamento" at bounding box center [288, 230] width 83 height 11
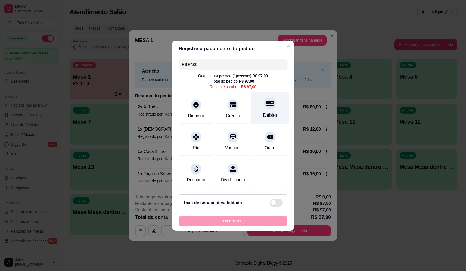
click at [272, 99] on div at bounding box center [270, 103] width 12 height 12
type input "R$ 0,00"
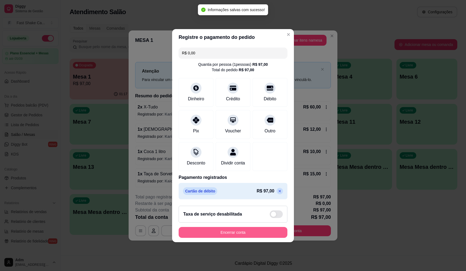
click at [254, 236] on button "Encerrar conta" at bounding box center [233, 232] width 109 height 11
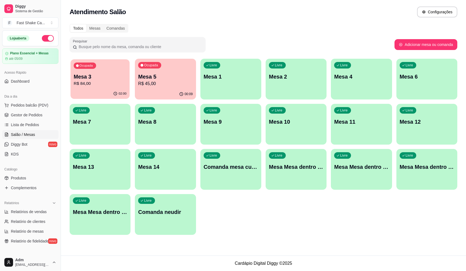
click at [99, 71] on div "Ocupada Mesa 3 R$ 84,00" at bounding box center [99, 73] width 59 height 29
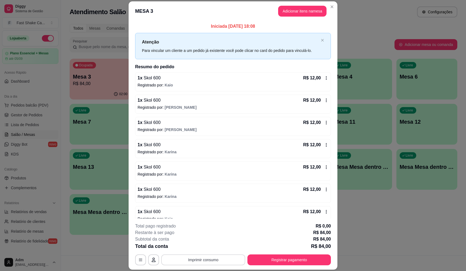
click at [226, 257] on button "Imprimir consumo" at bounding box center [203, 260] width 84 height 11
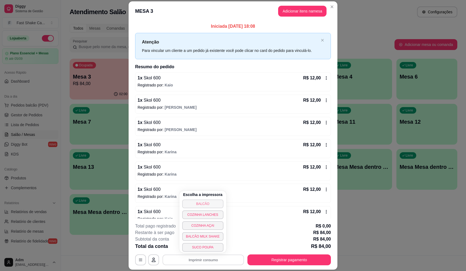
click at [209, 201] on button "BALCÃO" at bounding box center [202, 204] width 41 height 9
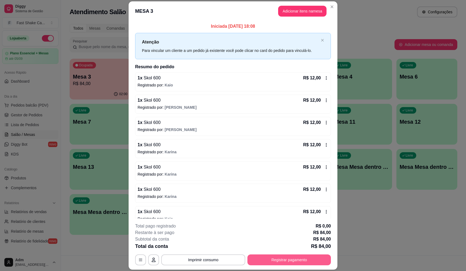
click at [284, 258] on button "Registrar pagamento" at bounding box center [288, 260] width 83 height 11
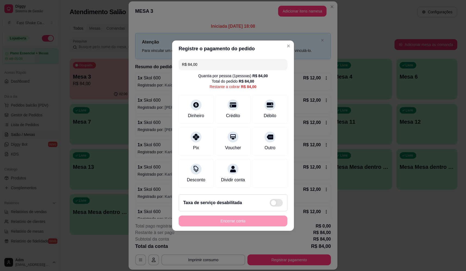
drag, startPoint x: 220, startPoint y: 61, endPoint x: 158, endPoint y: 69, distance: 63.0
click at [158, 69] on div "Registre o pagamento do pedido R$ 84,00 Quantia por pessoa ( 1 pessoas) R$ 84,0…" at bounding box center [233, 135] width 466 height 271
click at [264, 139] on div "Outro" at bounding box center [270, 140] width 38 height 32
type input "R$ 34,00"
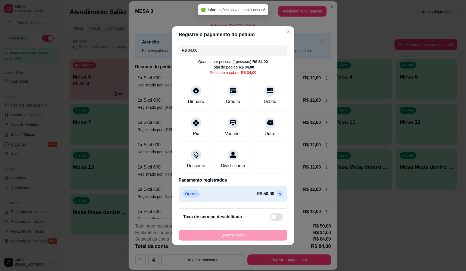
click at [243, 237] on div "Encerrar conta" at bounding box center [233, 235] width 109 height 11
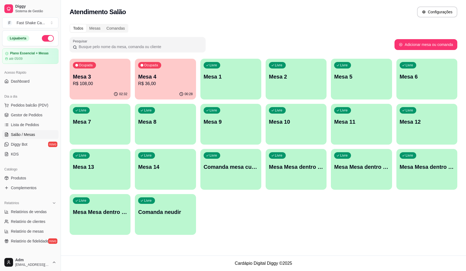
click at [147, 80] on p "Mesa 4" at bounding box center [165, 77] width 54 height 8
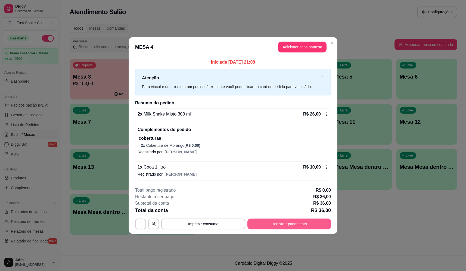
click at [292, 222] on button "Registrar pagamento" at bounding box center [288, 224] width 83 height 11
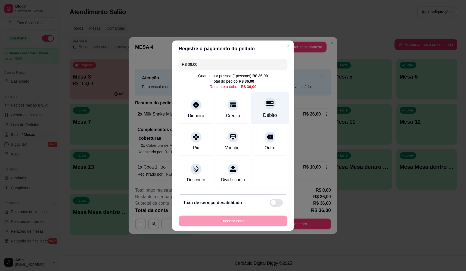
click at [271, 101] on div at bounding box center [270, 103] width 12 height 12
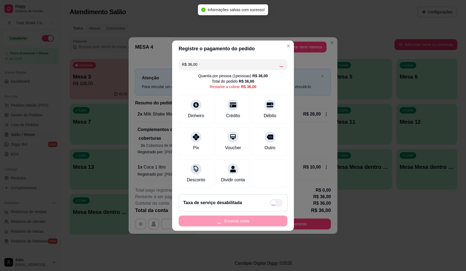
type input "R$ 0,00"
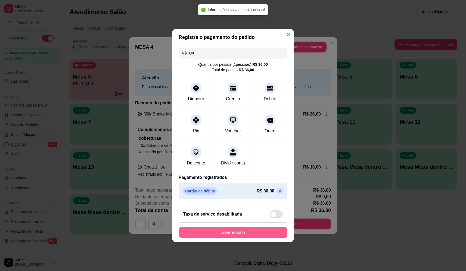
click at [241, 234] on button "Encerrar conta" at bounding box center [233, 232] width 109 height 11
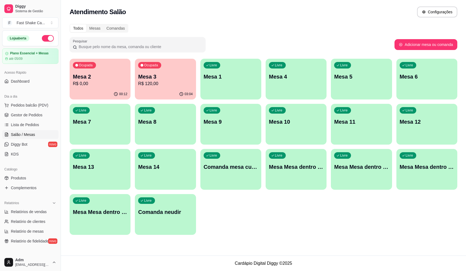
click at [170, 79] on p "Mesa 3" at bounding box center [165, 77] width 54 height 8
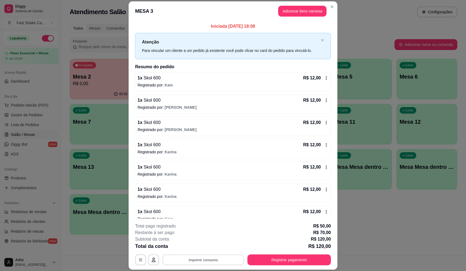
click at [205, 258] on button "Imprimir consumo" at bounding box center [204, 260] width 82 height 11
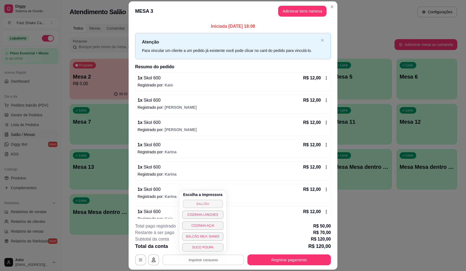
click at [209, 204] on button "BALCÃO" at bounding box center [203, 204] width 40 height 8
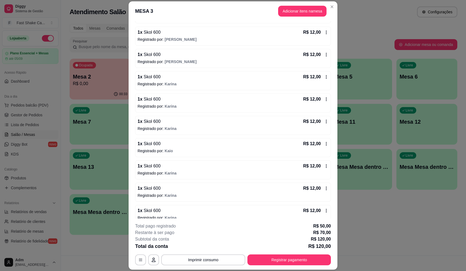
scroll to position [76, 0]
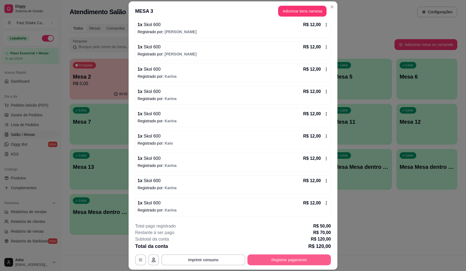
click at [267, 261] on button "Registrar pagamento" at bounding box center [288, 260] width 83 height 11
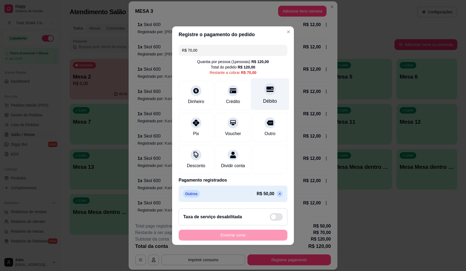
click at [268, 88] on icon at bounding box center [270, 88] width 7 height 5
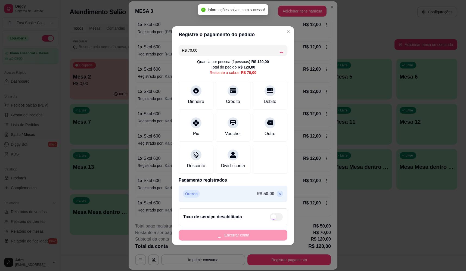
type input "R$ 0,00"
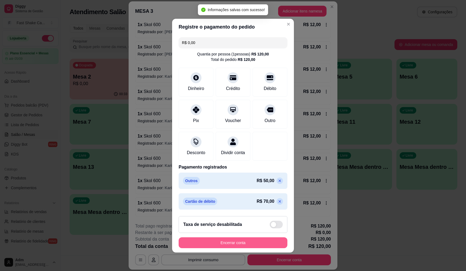
click at [252, 247] on button "Encerrar conta" at bounding box center [233, 242] width 109 height 11
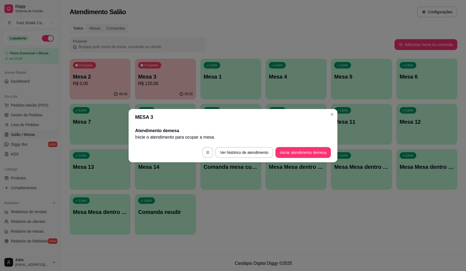
scroll to position [0, 0]
